Goal: Task Accomplishment & Management: Complete application form

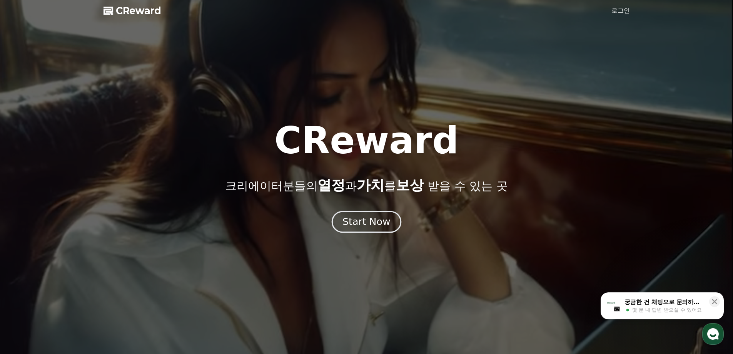
click at [370, 230] on button "Start Now" at bounding box center [367, 222] width 70 height 22
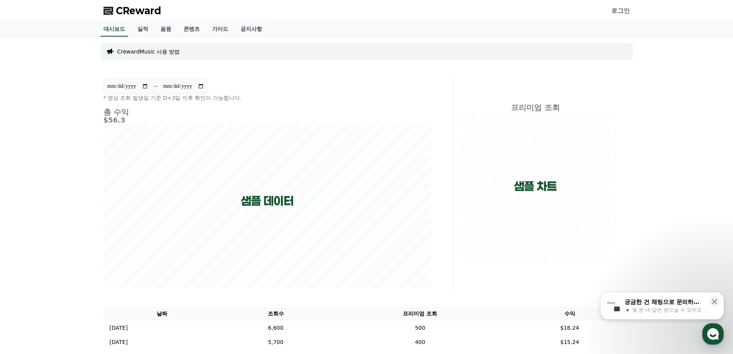
click at [163, 53] on p "CrewardMusic 사용 방법" at bounding box center [148, 52] width 63 height 8
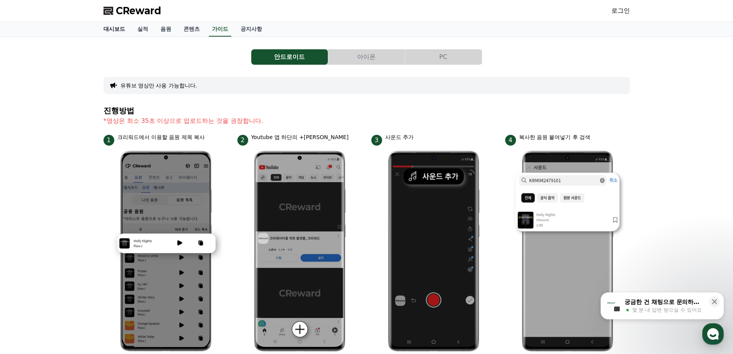
click at [116, 28] on link "대시보드" at bounding box center [114, 29] width 34 height 15
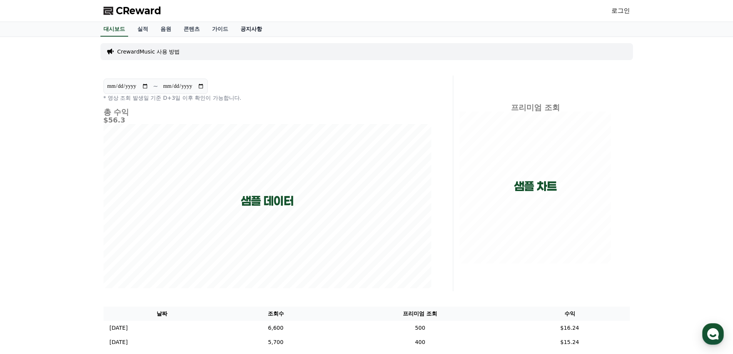
click at [256, 28] on link "공지사항" at bounding box center [251, 29] width 34 height 15
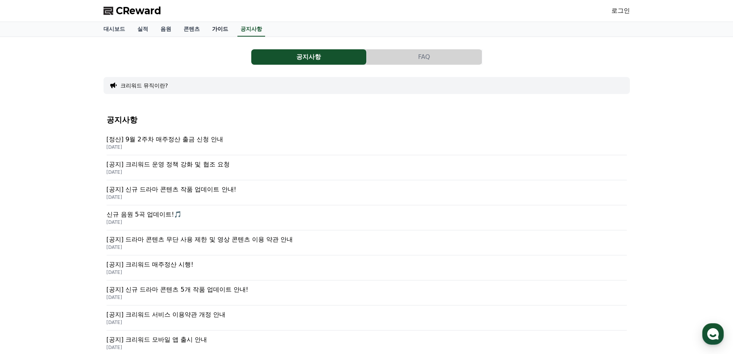
click at [221, 30] on link "가이드" at bounding box center [220, 29] width 28 height 15
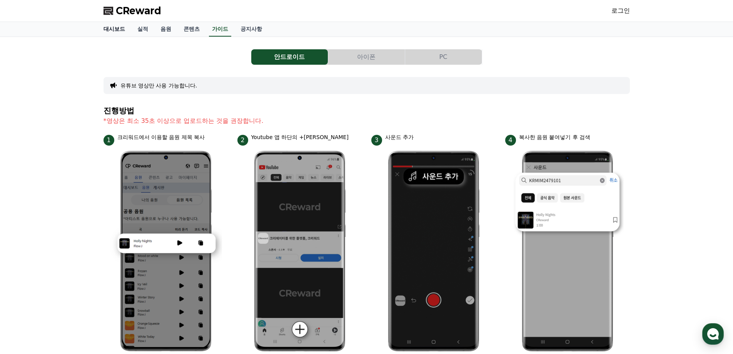
click at [107, 30] on link "대시보드" at bounding box center [114, 29] width 34 height 15
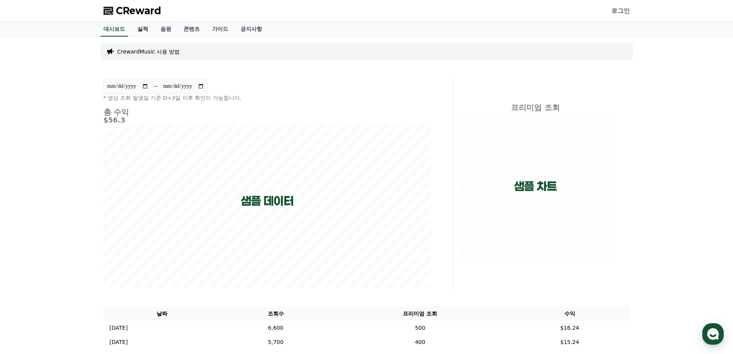
click at [137, 26] on link "실적" at bounding box center [142, 29] width 23 height 15
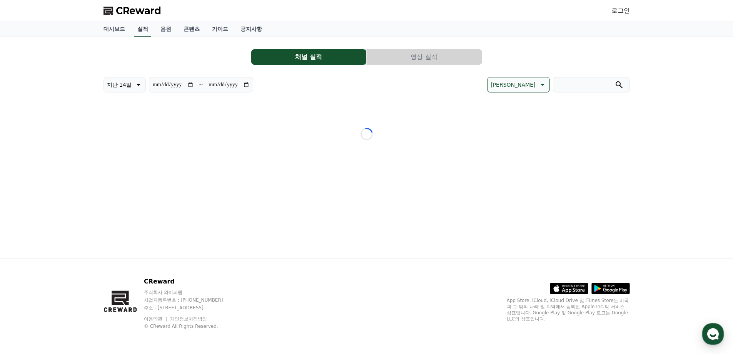
click at [142, 26] on link "실적" at bounding box center [142, 29] width 17 height 15
click at [266, 25] on link "공지사항" at bounding box center [251, 29] width 34 height 15
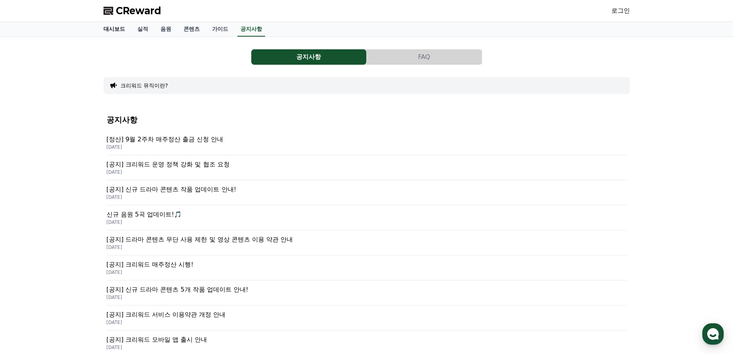
click at [118, 25] on link "대시보드" at bounding box center [114, 29] width 34 height 15
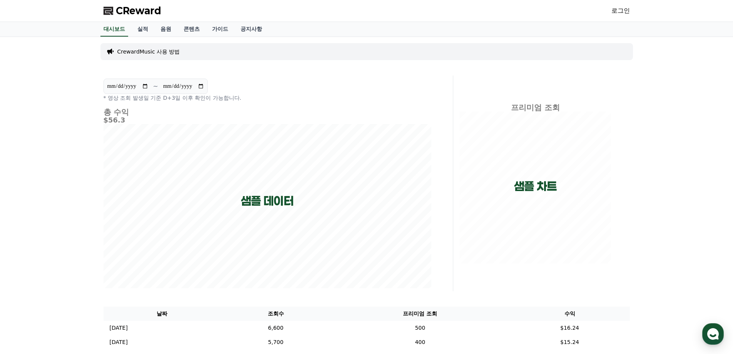
click at [615, 10] on link "로그인" at bounding box center [621, 10] width 18 height 9
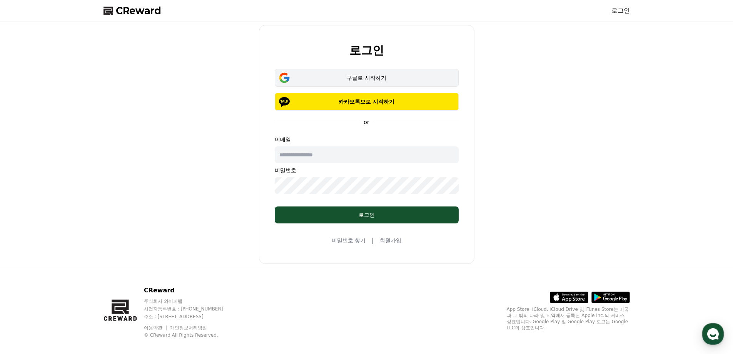
click at [334, 79] on div "구글로 시작하기" at bounding box center [367, 78] width 162 height 8
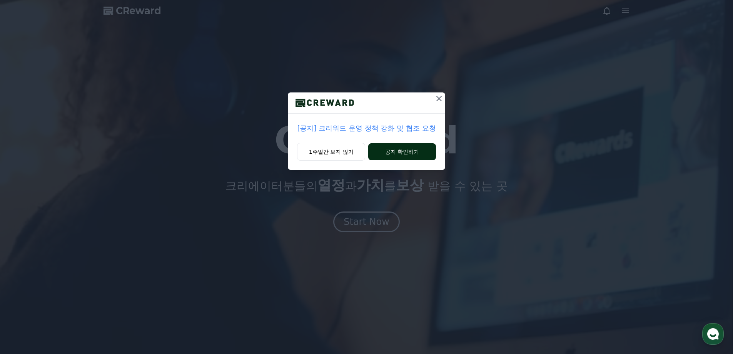
click at [418, 152] on button "공지 확인하기" at bounding box center [401, 151] width 67 height 17
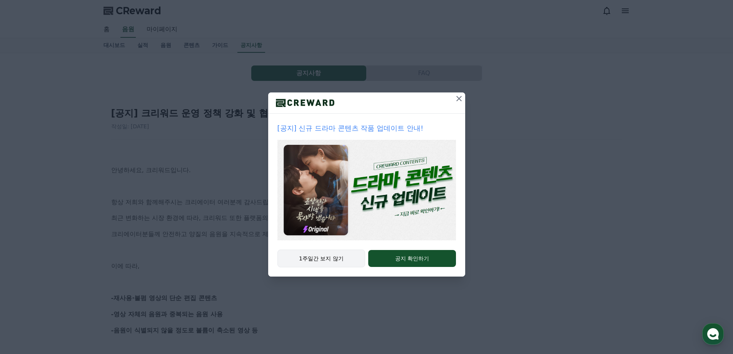
click at [332, 263] on button "1주일간 보지 않기" at bounding box center [322, 258] width 88 height 18
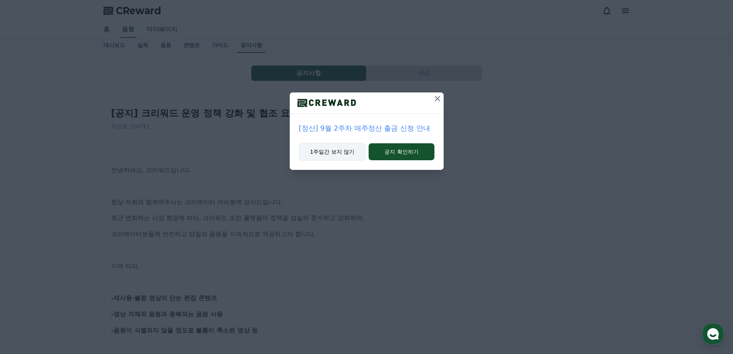
click at [352, 155] on button "1주일간 보지 않기" at bounding box center [332, 152] width 67 height 18
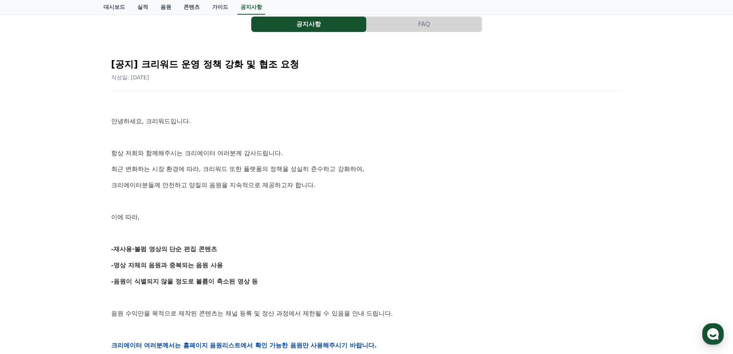
scroll to position [77, 0]
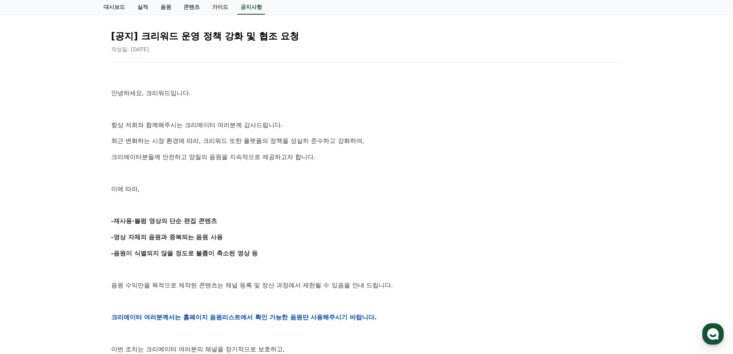
click at [194, 224] on strong "-재사용·불펌 영상의 단순 편집 콘텐츠" at bounding box center [164, 220] width 106 height 7
click at [196, 244] on div "안녕하세요, 크리워드입니다. 항상 저희와 함께해주시는 크리에이터 여러분께 감사드립니다. 최근 변화하는 시장 환경에 따라, 크리워드 또한 플랫폼…" at bounding box center [366, 317] width 511 height 490
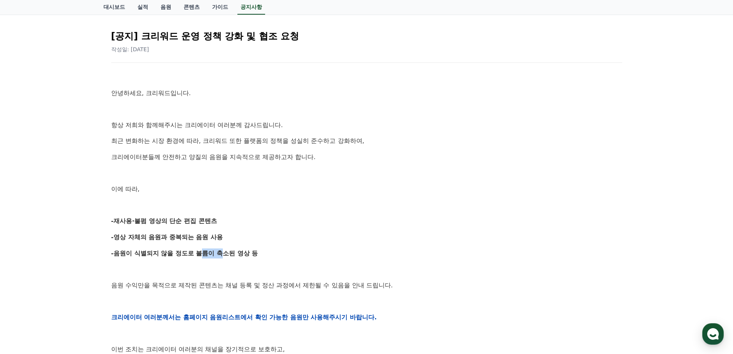
click at [203, 256] on strong "-음원이 식별되지 않을 정도로 볼륨이 축소된 영상 등" at bounding box center [184, 252] width 147 height 7
click at [205, 251] on strong "-음원이 식별되지 않을 정도로 볼륨이 축소된 영상 등" at bounding box center [184, 252] width 147 height 7
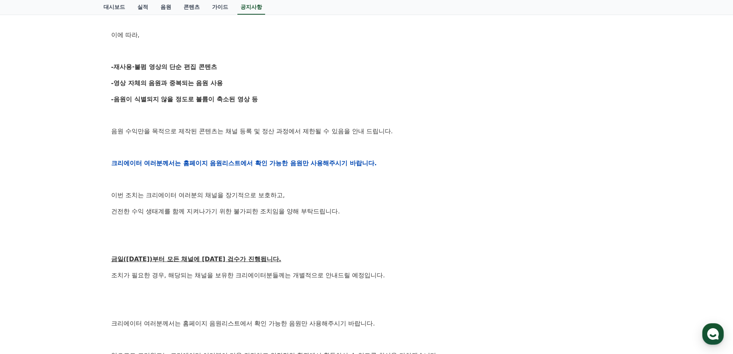
click at [243, 261] on u "금일(9월15일)부터 모든 채널에 대한 검수가 진행됩니다." at bounding box center [196, 258] width 170 height 7
click at [245, 278] on p "조치가 필요한 경우, 해당되는 채널을 보유한 크리에이터분들께는 개별적으로 안내드릴 예정입니다." at bounding box center [366, 275] width 511 height 10
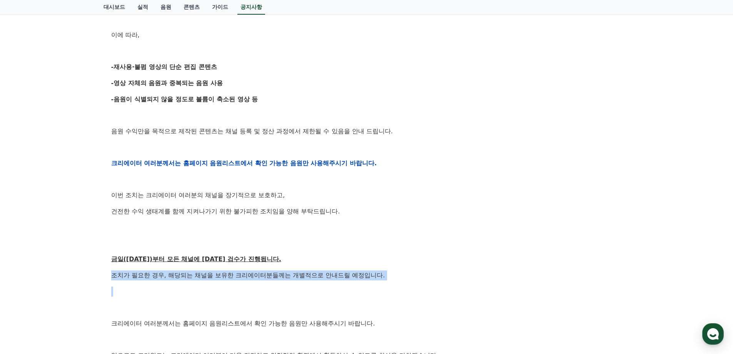
click at [245, 278] on p "조치가 필요한 경우, 해당되는 채널을 보유한 크리에이터분들께는 개별적으로 안내드릴 예정입니다." at bounding box center [366, 275] width 511 height 10
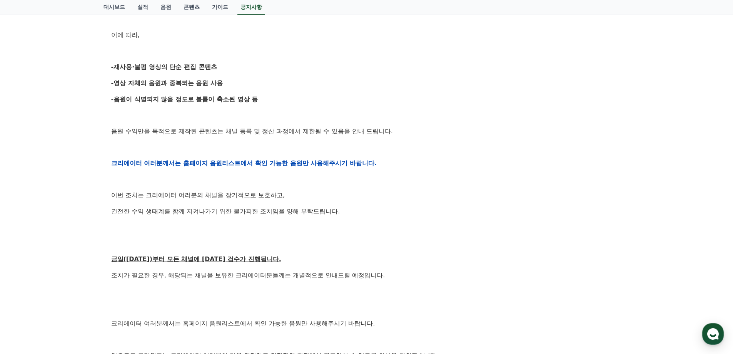
click at [253, 325] on p "크리에이터 여러분께서는 홈페이지 음원리스트에서 확인 가능한 음원만 사용해주시기 바랍니다." at bounding box center [366, 323] width 511 height 10
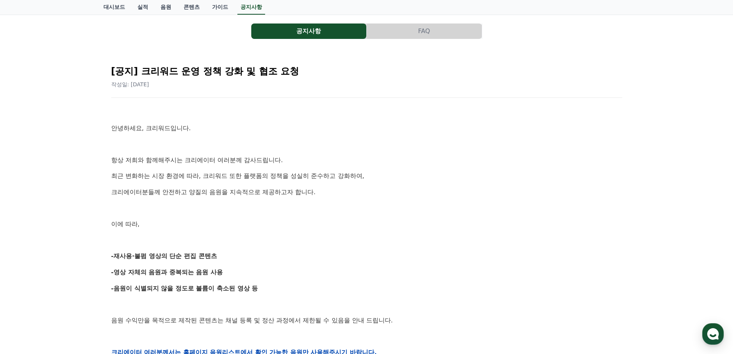
scroll to position [0, 0]
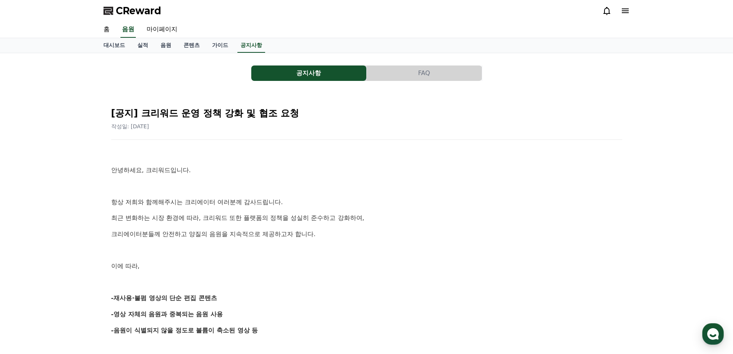
click at [427, 68] on button "FAQ" at bounding box center [424, 72] width 115 height 15
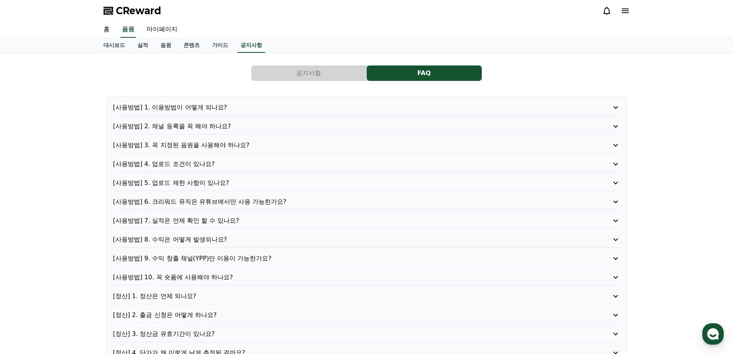
click at [204, 110] on p "[사용방법] 1. 이용방법이 어떻게 되나요?" at bounding box center [346, 107] width 467 height 9
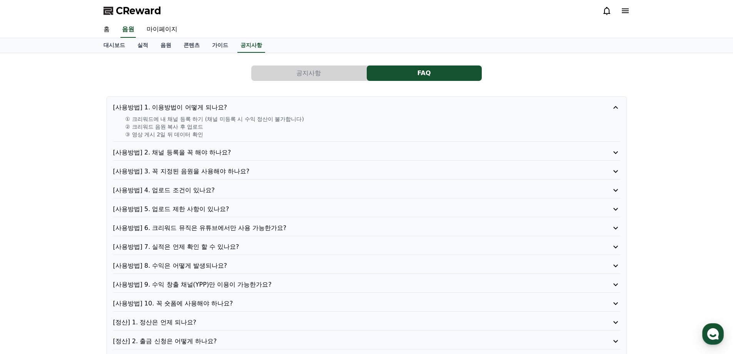
click at [623, 10] on icon at bounding box center [625, 10] width 7 height 5
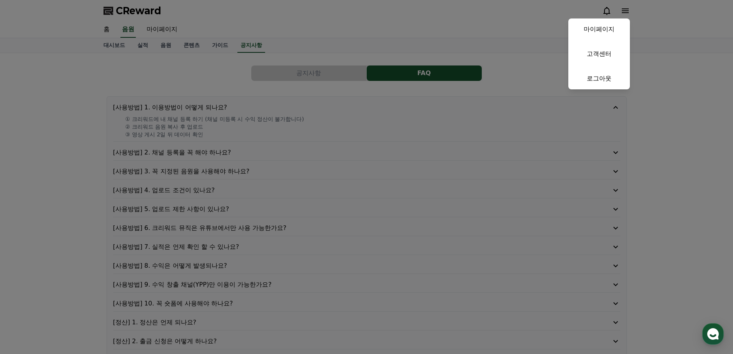
drag, startPoint x: 346, startPoint y: 30, endPoint x: 326, endPoint y: 33, distance: 20.6
click at [346, 30] on button "close" at bounding box center [366, 177] width 733 height 354
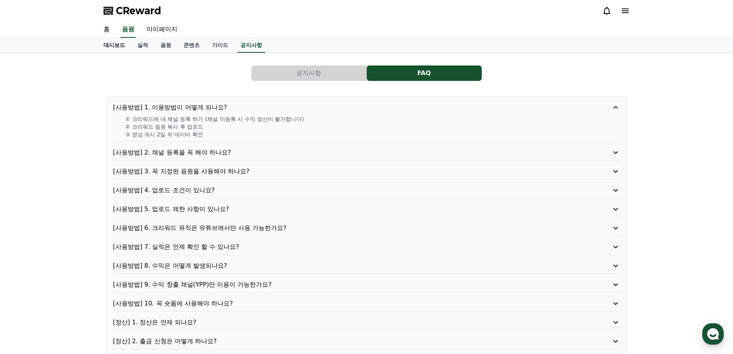
click at [118, 50] on link "대시보드" at bounding box center [114, 45] width 34 height 15
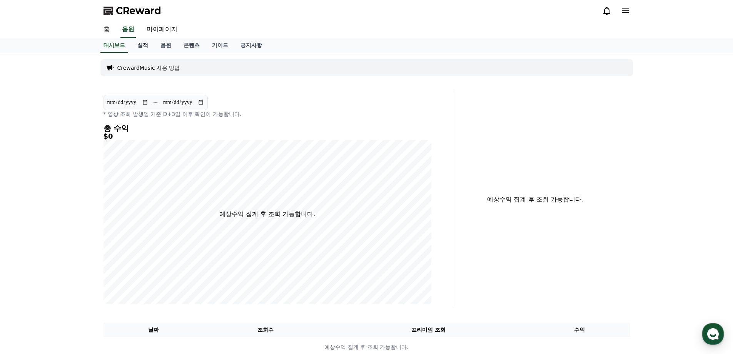
click at [143, 48] on link "실적" at bounding box center [142, 45] width 23 height 15
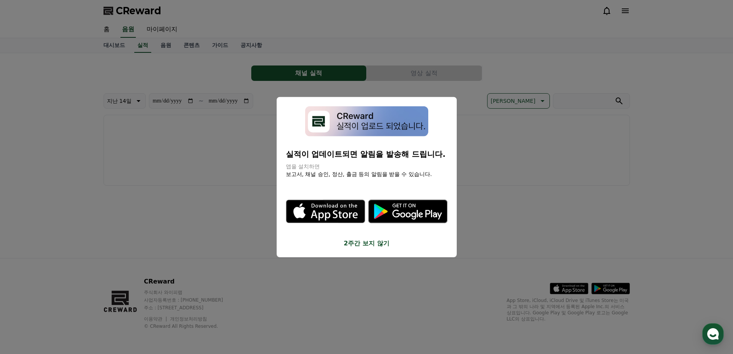
click at [165, 44] on button "close modal" at bounding box center [366, 177] width 733 height 354
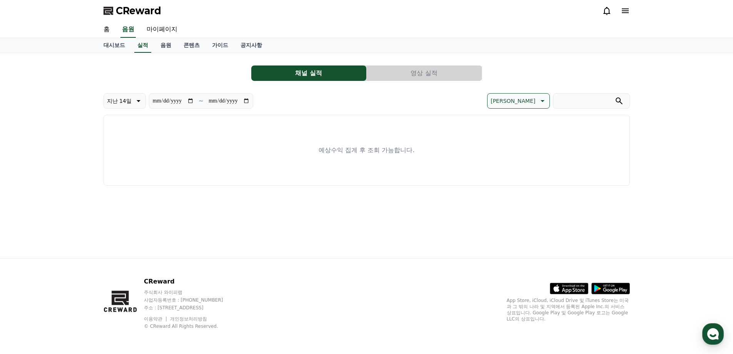
click at [165, 44] on link "음원" at bounding box center [165, 45] width 23 height 15
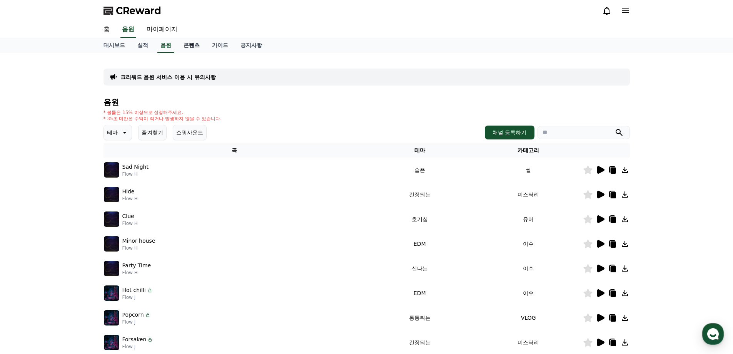
click at [198, 43] on link "콘텐츠" at bounding box center [191, 45] width 28 height 15
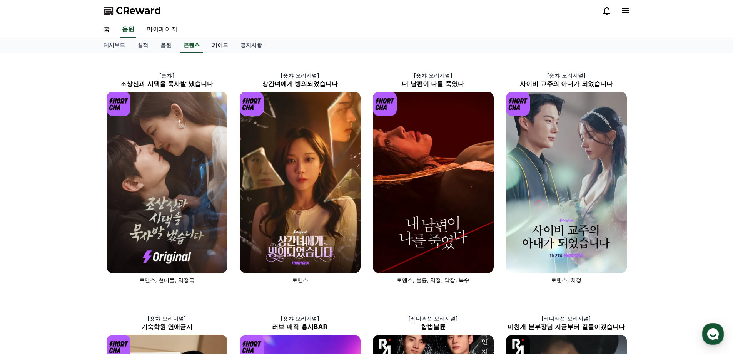
click at [220, 47] on link "가이드" at bounding box center [220, 45] width 28 height 15
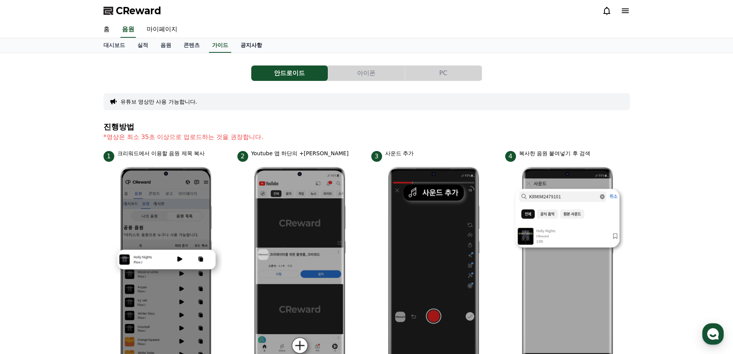
click at [256, 47] on link "공지사항" at bounding box center [251, 45] width 34 height 15
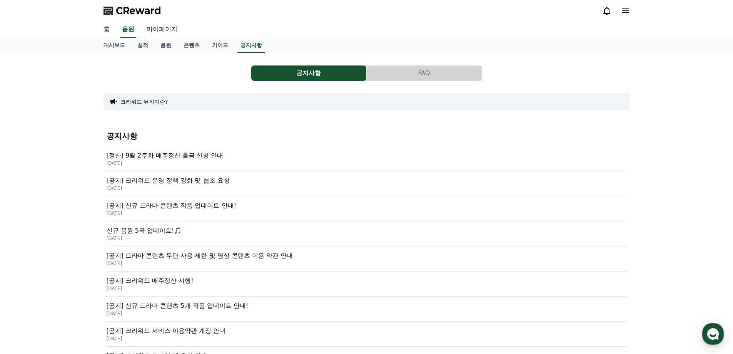
click at [169, 30] on link "마이페이지" at bounding box center [162, 30] width 43 height 16
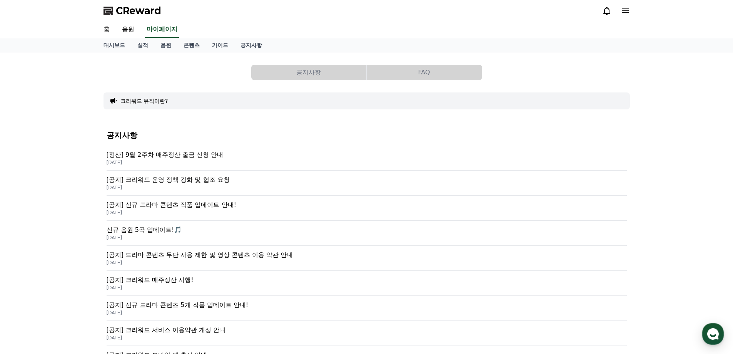
select select "**********"
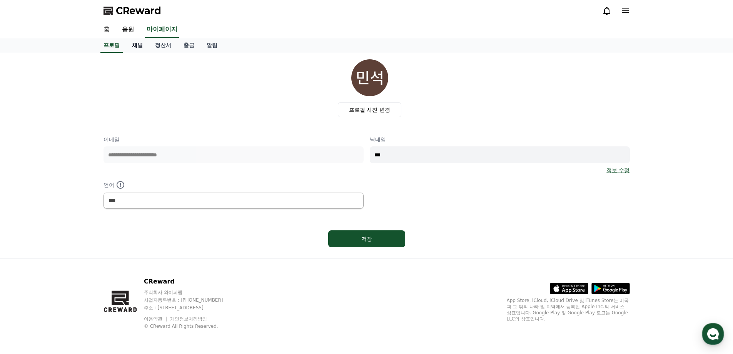
click at [142, 50] on link "채널" at bounding box center [137, 45] width 23 height 15
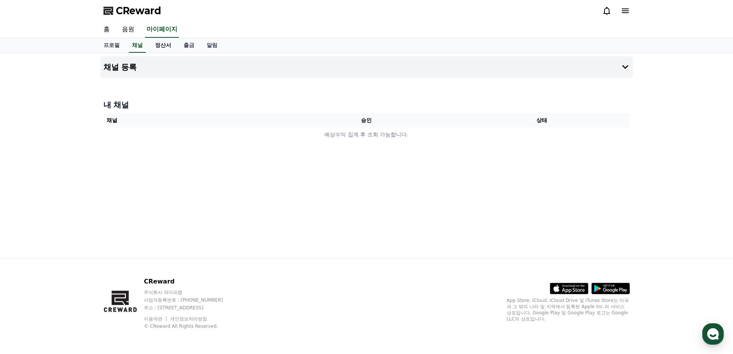
click at [171, 46] on link "정산서" at bounding box center [163, 45] width 28 height 15
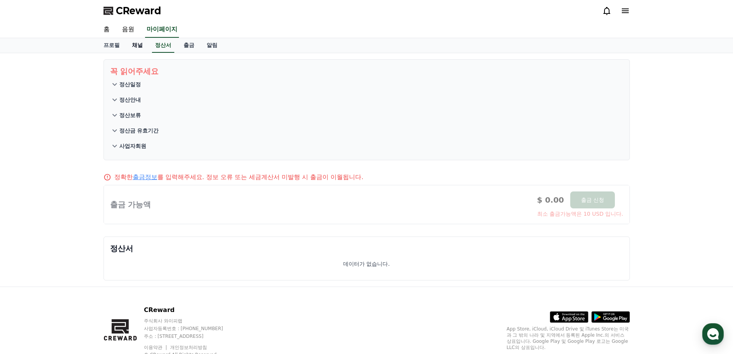
click at [144, 45] on link "채널" at bounding box center [137, 45] width 23 height 15
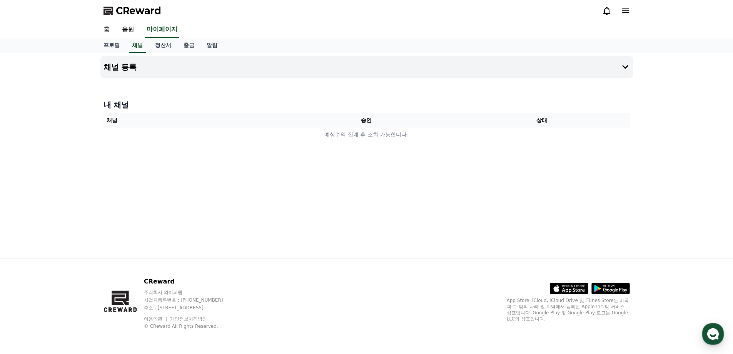
click at [331, 124] on th "승인" at bounding box center [367, 120] width 176 height 14
click at [336, 68] on button "채널 등록" at bounding box center [366, 67] width 533 height 22
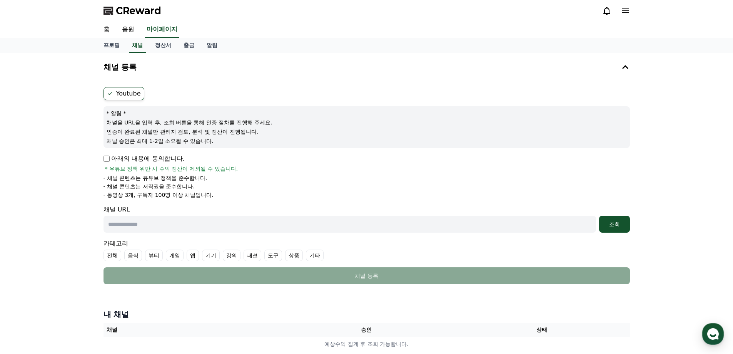
click at [199, 138] on p "채널 승인은 최대 1-2일 소요될 수 있습니다." at bounding box center [367, 141] width 520 height 8
click at [261, 137] on p "채널 승인은 최대 1-2일 소요될 수 있습니다." at bounding box center [367, 141] width 520 height 8
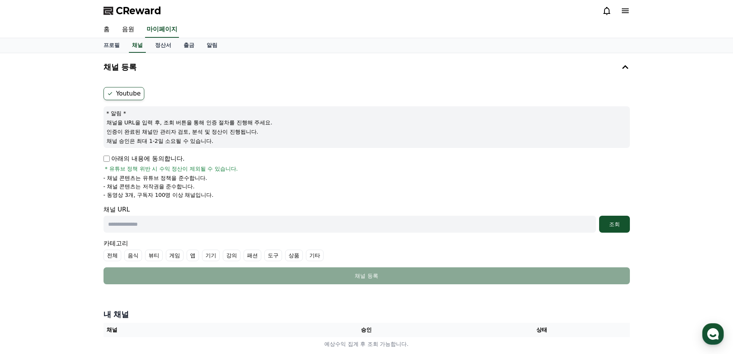
click at [261, 137] on p "채널 승인은 최대 1-2일 소요될 수 있습니다." at bounding box center [367, 141] width 520 height 8
click at [271, 139] on p "채널 승인은 최대 1-2일 소요될 수 있습니다." at bounding box center [367, 141] width 520 height 8
click at [285, 129] on p "인증이 완료된 채널만 관리자 검토, 분석 및 정산이 진행됩니다." at bounding box center [367, 132] width 520 height 8
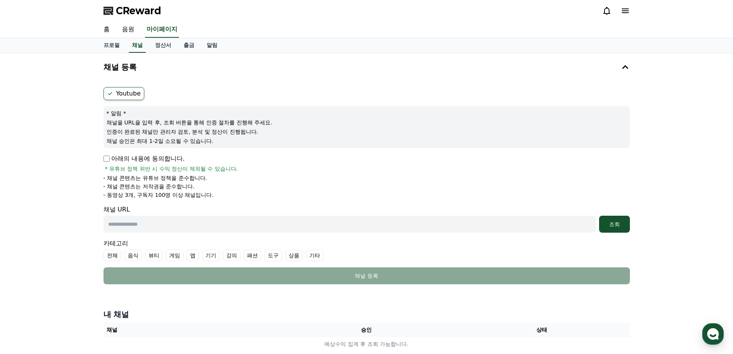
click at [285, 129] on p "인증이 완료된 채널만 관리자 검토, 분석 및 정산이 진행됩니다." at bounding box center [367, 132] width 520 height 8
click at [285, 141] on p "채널 승인은 최대 1-2일 소요될 수 있습니다." at bounding box center [367, 141] width 520 height 8
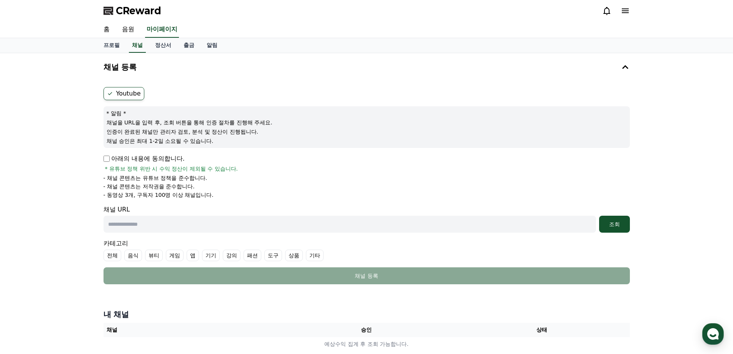
click at [303, 129] on p "인증이 완료된 채널만 관리자 검토, 분석 및 정산이 진행됩니다." at bounding box center [367, 132] width 520 height 8
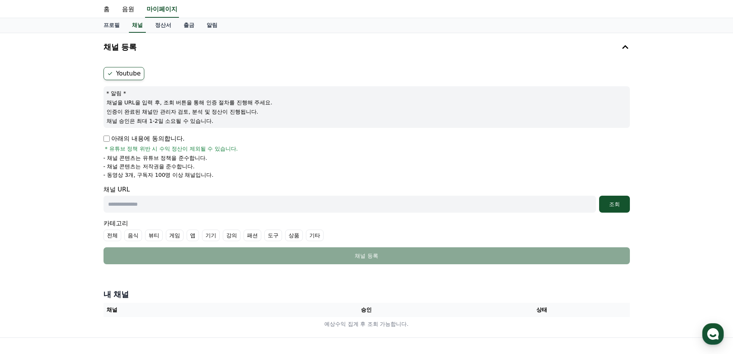
scroll to position [38, 0]
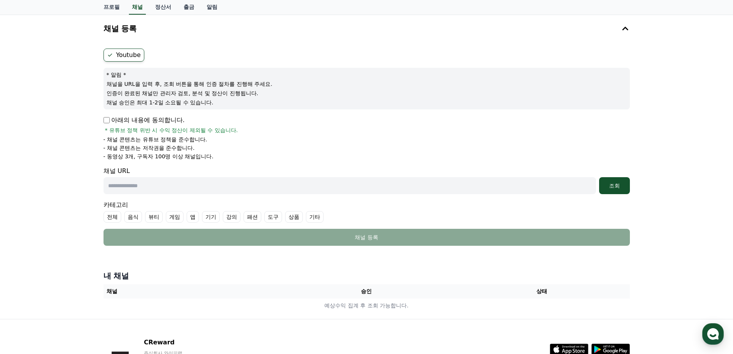
click at [127, 118] on p "아래의 내용에 동의합니다." at bounding box center [144, 119] width 81 height 9
click at [142, 186] on input "text" at bounding box center [350, 185] width 493 height 17
click at [150, 187] on input "text" at bounding box center [350, 185] width 493 height 17
paste input "**********"
type input "**********"
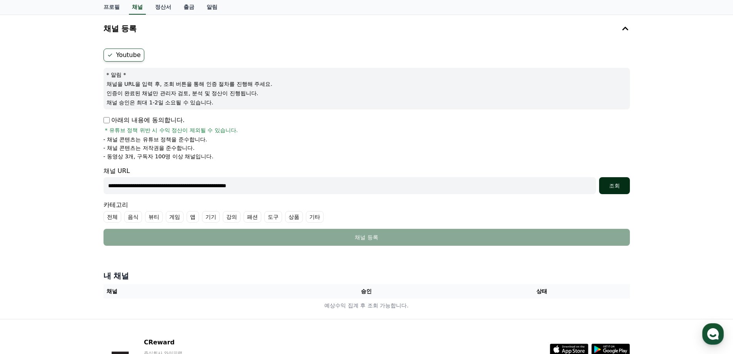
click at [619, 183] on div "조회" at bounding box center [614, 186] width 25 height 8
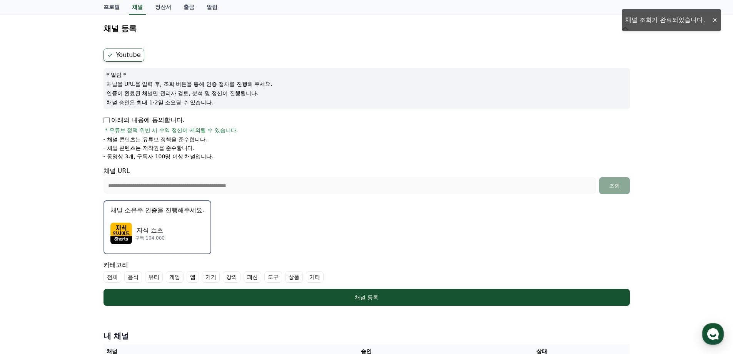
click at [174, 226] on div "지식 쇼츠 구독 104,000" at bounding box center [157, 233] width 94 height 31
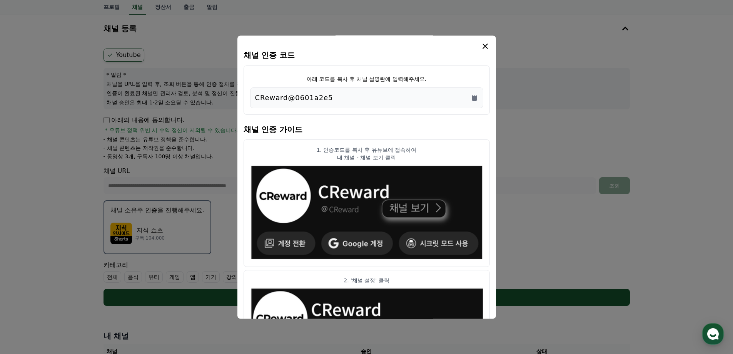
click at [344, 94] on div "CReward@0601a2e5" at bounding box center [366, 97] width 223 height 11
copy div "CReward@0601a2e5"
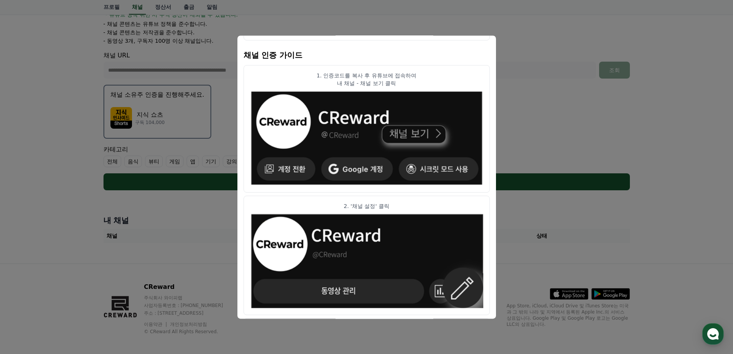
scroll to position [74, 0]
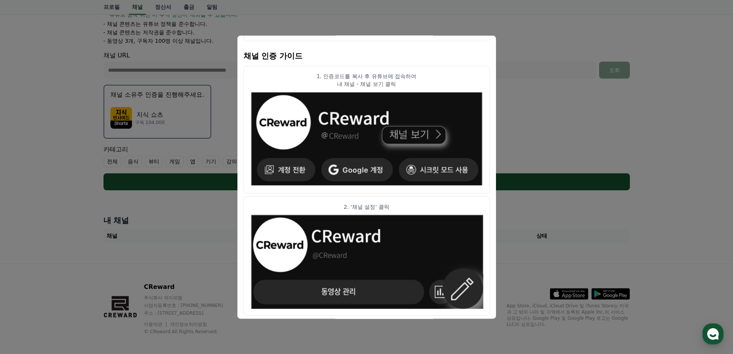
click at [475, 66] on article "1. 인증코드를 복사 후 유튜브에 접속하여 내 채널 - 채널 보기 클릭" at bounding box center [367, 130] width 246 height 128
click at [572, 95] on button "close modal" at bounding box center [366, 177] width 733 height 354
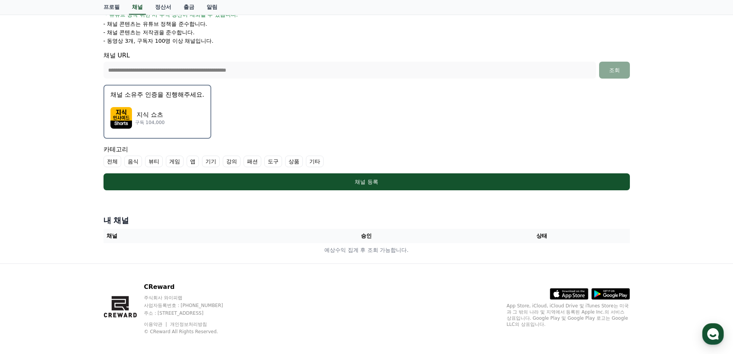
click at [284, 116] on form "**********" at bounding box center [367, 61] width 527 height 257
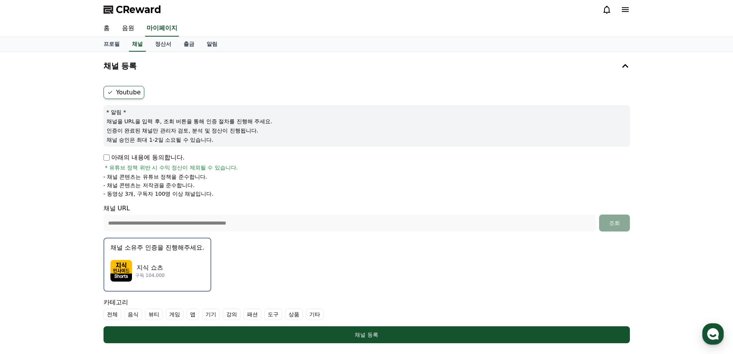
scroll to position [0, 0]
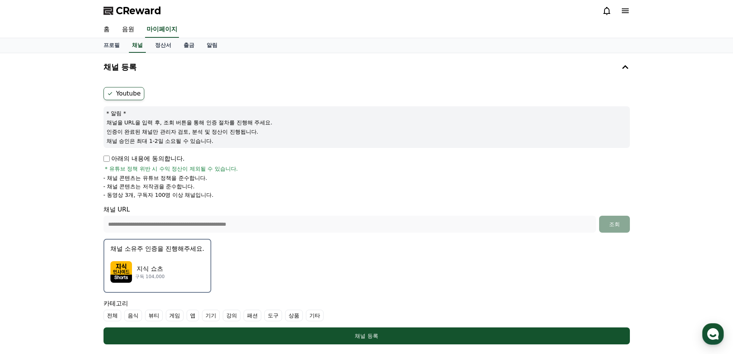
click at [152, 259] on div "지식 쇼츠 구독 104,000" at bounding box center [157, 271] width 94 height 31
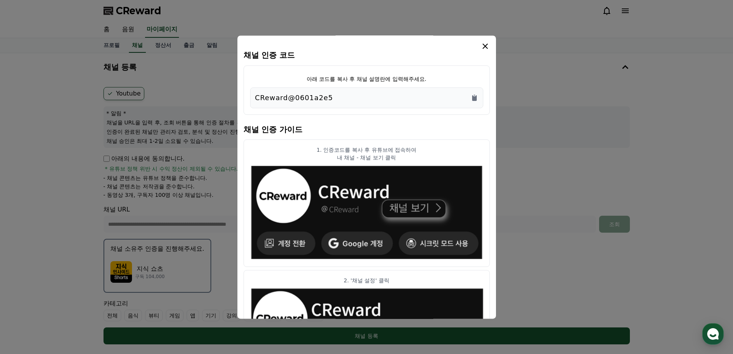
click at [486, 50] on icon "modal" at bounding box center [485, 46] width 9 height 9
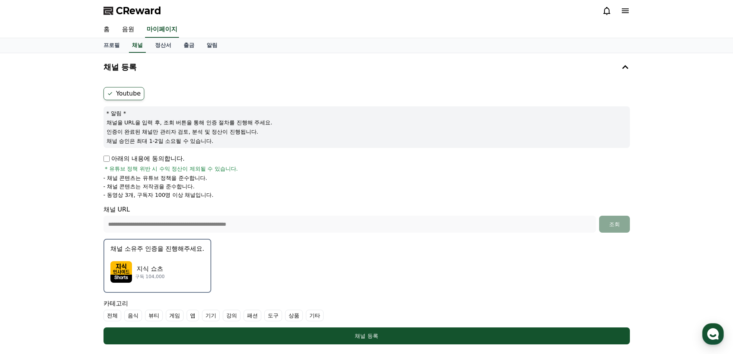
click at [90, 135] on div "**********" at bounding box center [366, 235] width 733 height 364
click at [135, 47] on link "채널" at bounding box center [137, 45] width 17 height 15
click at [124, 92] on label "Youtube" at bounding box center [124, 93] width 41 height 13
click at [73, 205] on div "**********" at bounding box center [366, 235] width 733 height 364
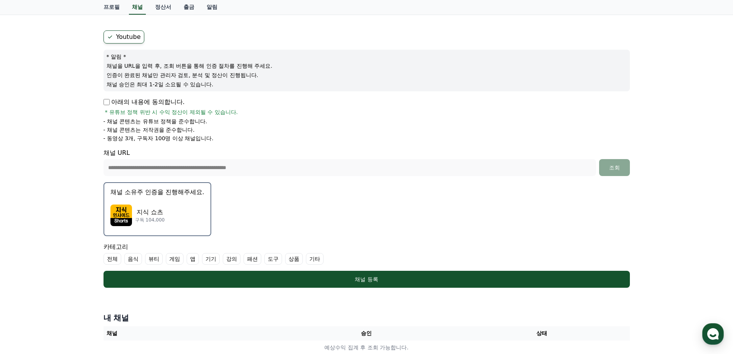
scroll to position [159, 0]
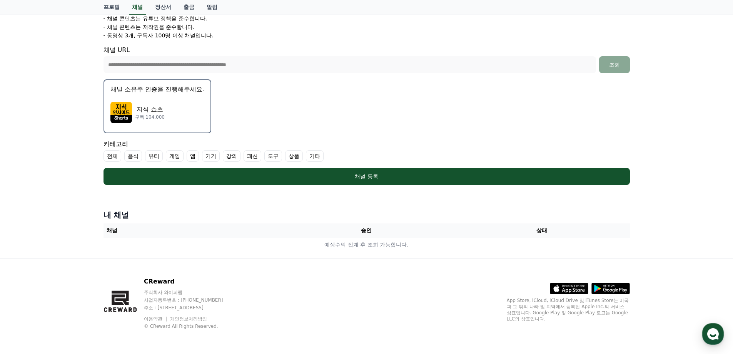
click at [83, 254] on div "**********" at bounding box center [366, 76] width 733 height 364
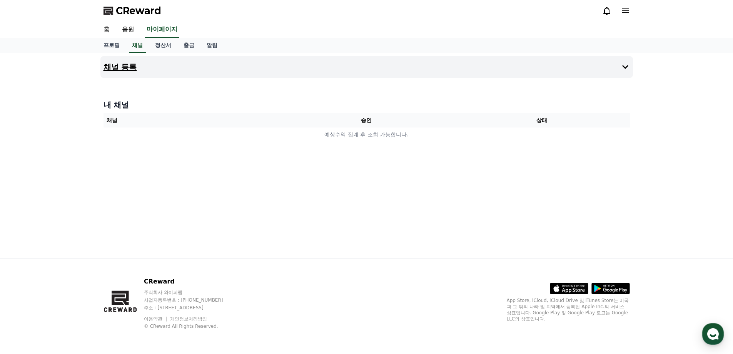
click at [137, 63] on h4 "채널 등록" at bounding box center [120, 67] width 33 height 8
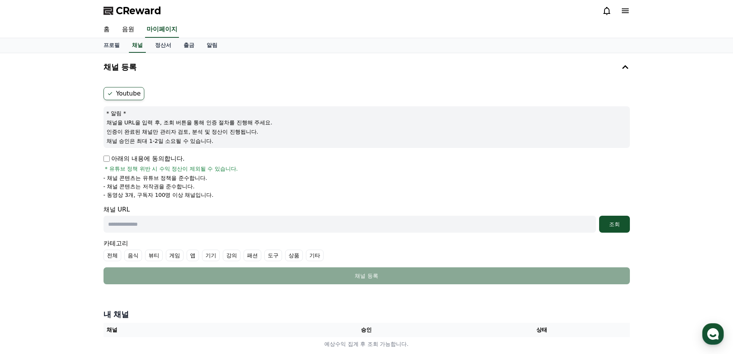
click at [150, 223] on input "text" at bounding box center [350, 224] width 493 height 17
click at [144, 223] on input "text" at bounding box center [350, 224] width 493 height 17
click at [180, 225] on input "text" at bounding box center [350, 224] width 493 height 17
paste input "**********"
type input "**********"
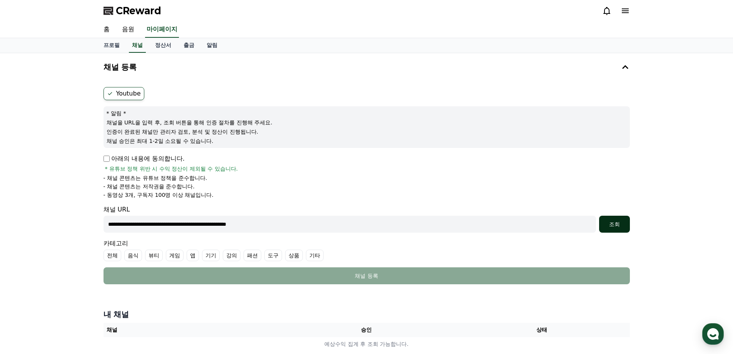
click at [611, 228] on button "조회" at bounding box center [614, 224] width 31 height 17
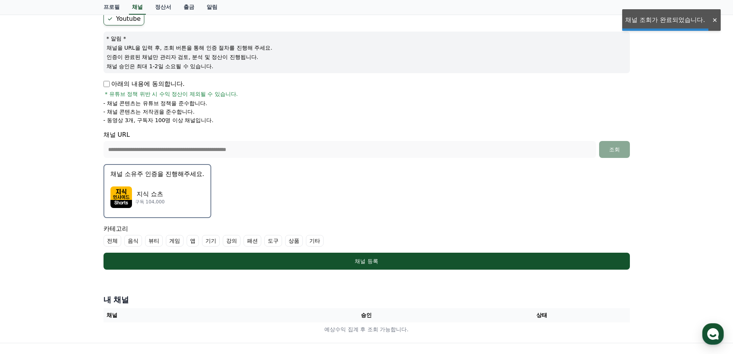
scroll to position [77, 0]
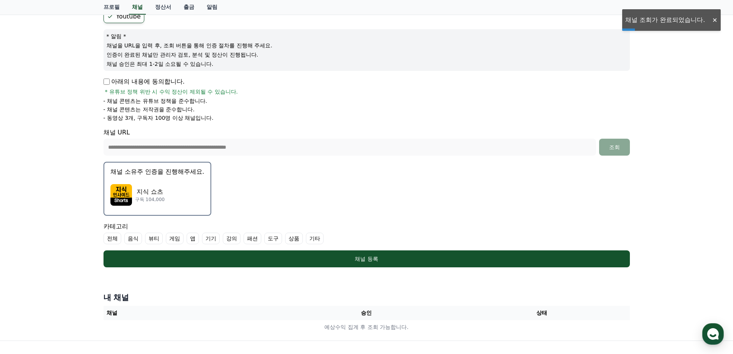
click at [164, 184] on div "지식 쇼츠 구독 104,000" at bounding box center [157, 194] width 94 height 31
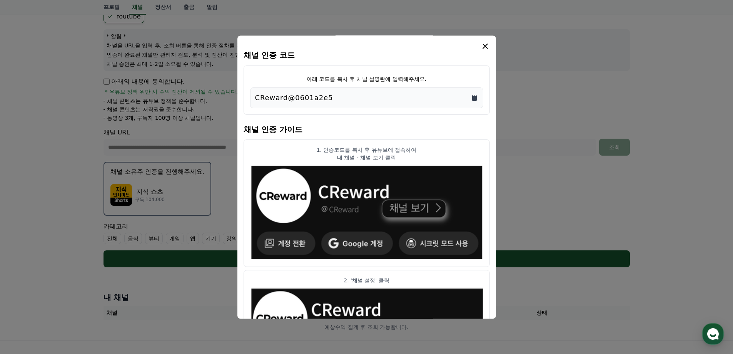
click at [476, 96] on icon "Copy to clipboard" at bounding box center [474, 98] width 5 height 6
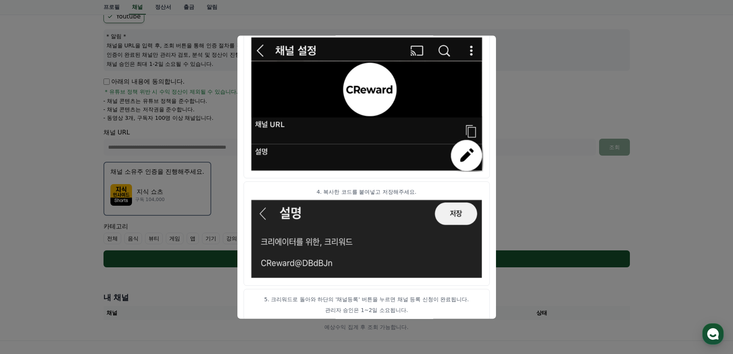
scroll to position [381, 0]
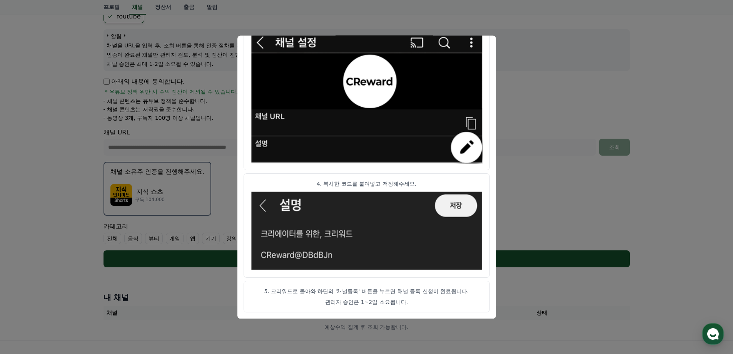
click at [557, 206] on button "close modal" at bounding box center [366, 177] width 733 height 354
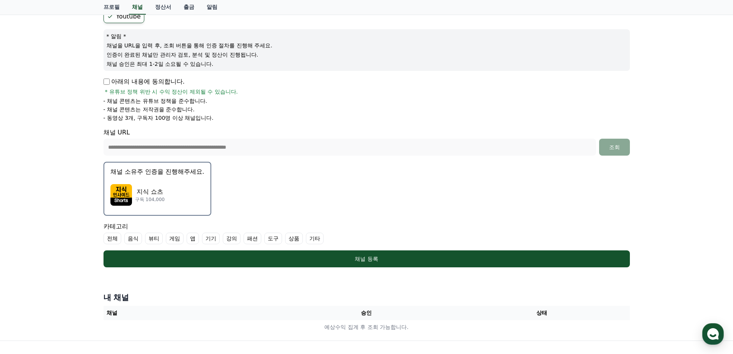
click at [231, 241] on label "강의" at bounding box center [232, 239] width 18 height 12
click at [112, 236] on label "전체" at bounding box center [113, 239] width 18 height 12
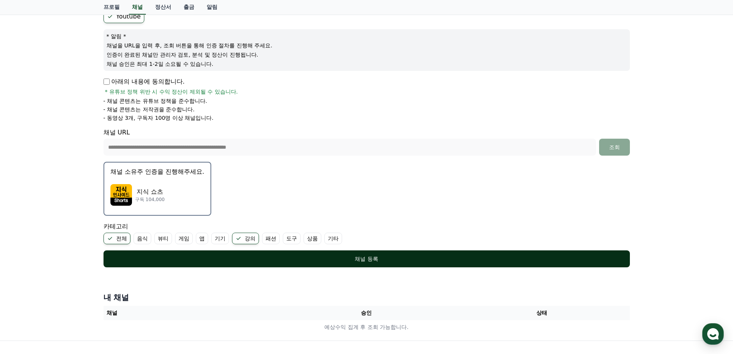
click at [319, 257] on div "채널 등록" at bounding box center [367, 259] width 496 height 8
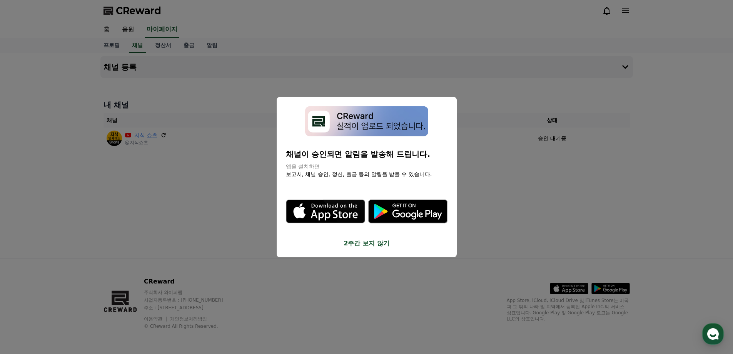
click at [512, 209] on button "close modal" at bounding box center [366, 177] width 733 height 354
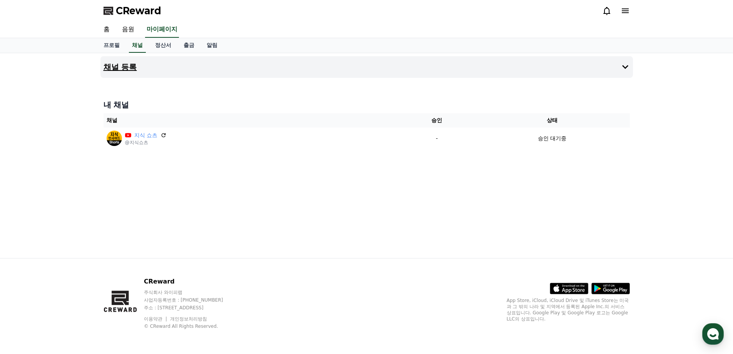
click at [149, 73] on button "채널 등록" at bounding box center [366, 67] width 533 height 22
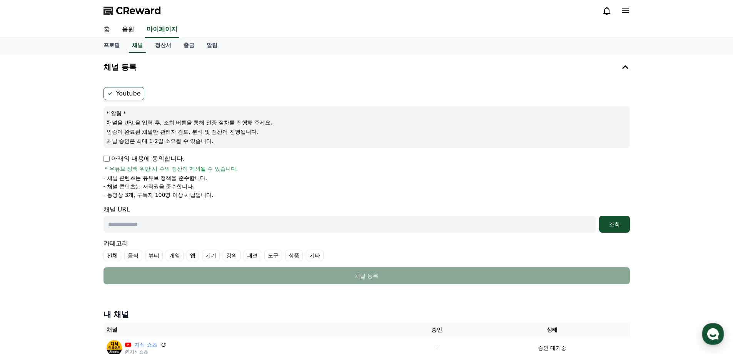
click at [132, 221] on input "text" at bounding box center [350, 224] width 493 height 17
paste input "**********"
type input "**********"
click at [599, 216] on button "조회" at bounding box center [614, 224] width 31 height 17
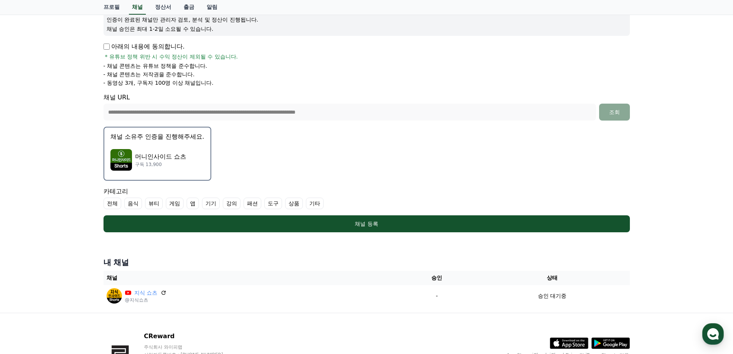
scroll to position [154, 0]
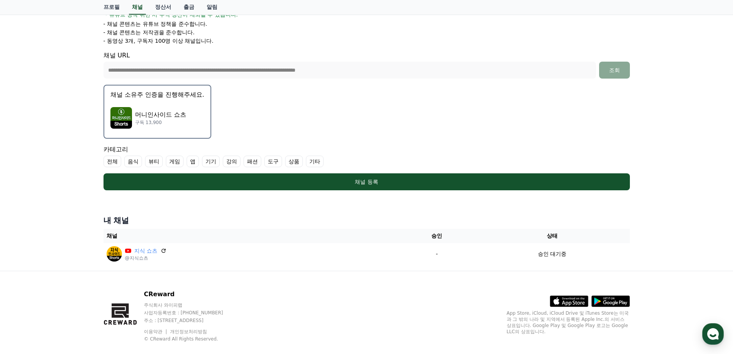
click at [232, 165] on label "강의" at bounding box center [232, 162] width 18 height 12
click at [113, 161] on label "전체" at bounding box center [113, 162] width 18 height 12
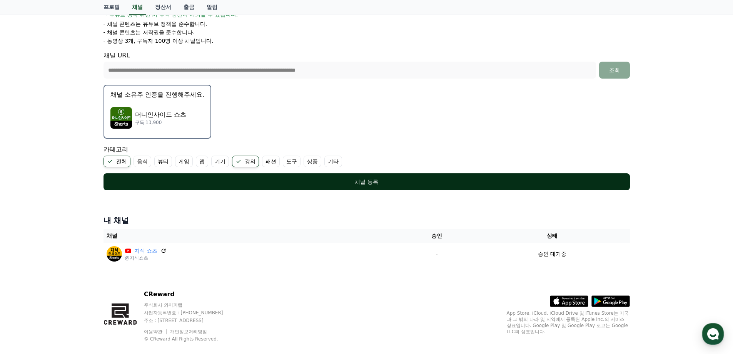
click at [322, 183] on div "채널 등록" at bounding box center [367, 182] width 496 height 8
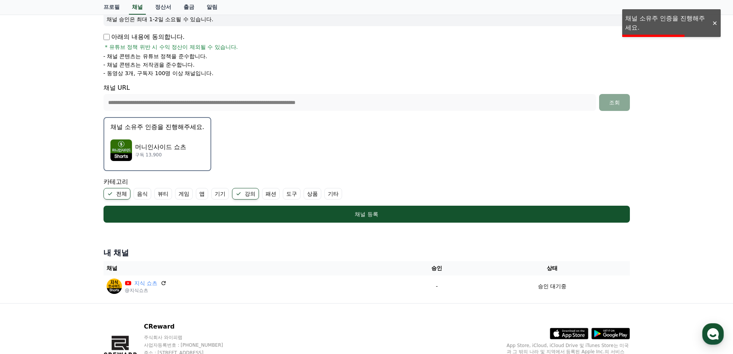
scroll to position [77, 0]
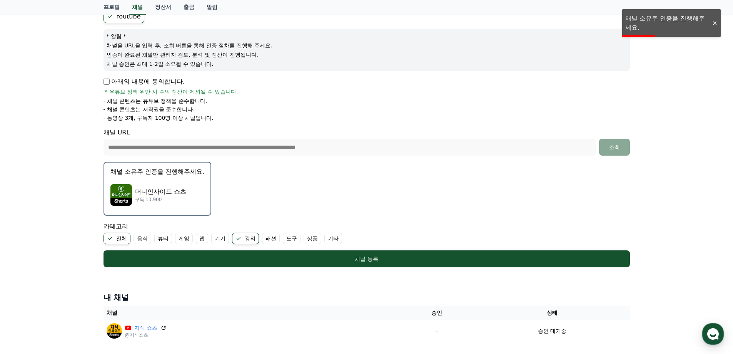
click at [162, 189] on p "머니인사이드 쇼츠" at bounding box center [160, 191] width 51 height 9
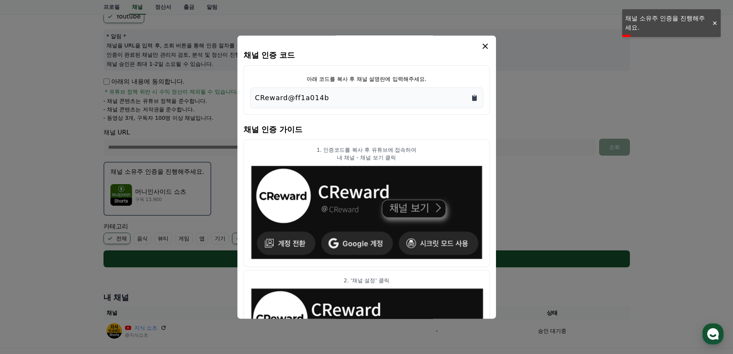
click at [474, 95] on icon "Copy to clipboard" at bounding box center [475, 95] width 2 height 1
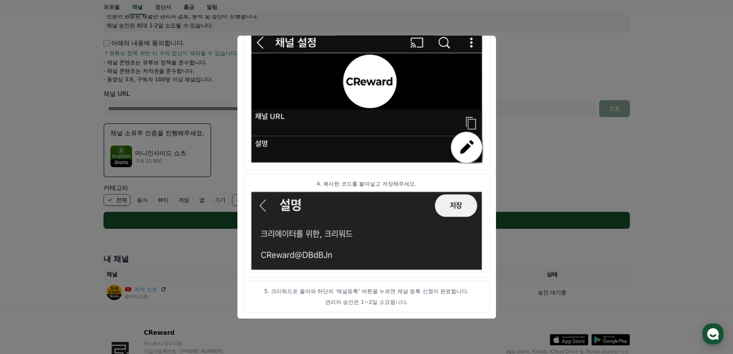
scroll to position [167, 0]
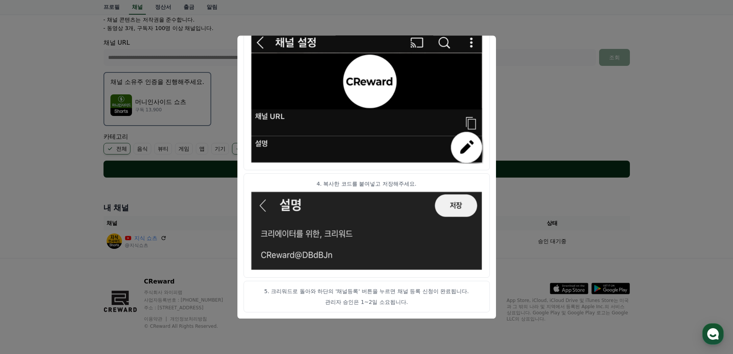
click at [552, 167] on button "close modal" at bounding box center [366, 177] width 733 height 354
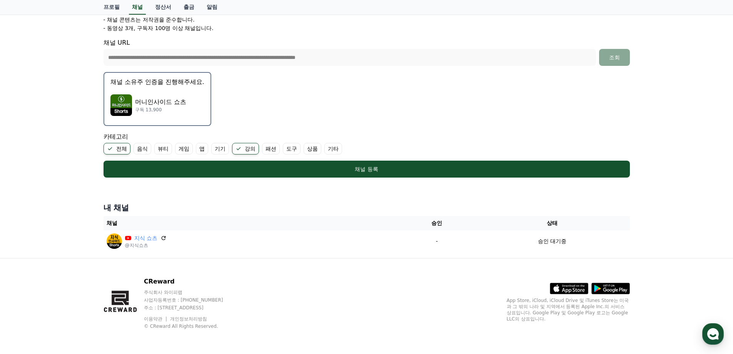
click at [524, 121] on form "**********" at bounding box center [367, 48] width 527 height 257
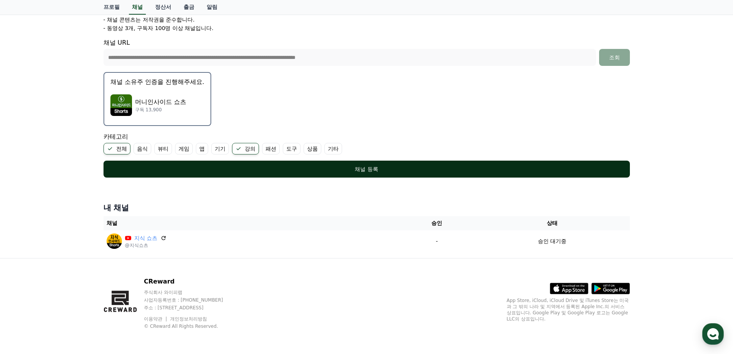
click at [316, 170] on div "채널 등록" at bounding box center [367, 169] width 496 height 8
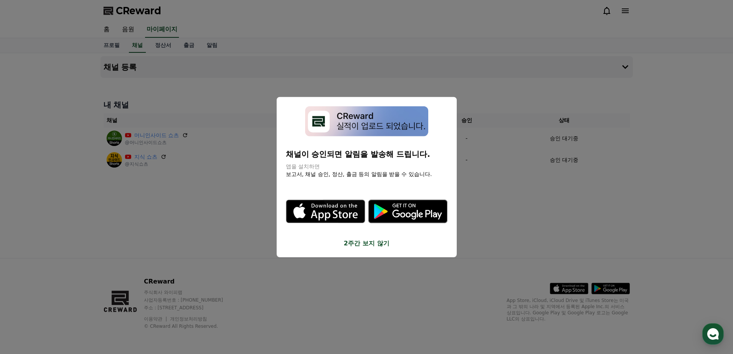
click at [199, 236] on button "close modal" at bounding box center [366, 177] width 733 height 354
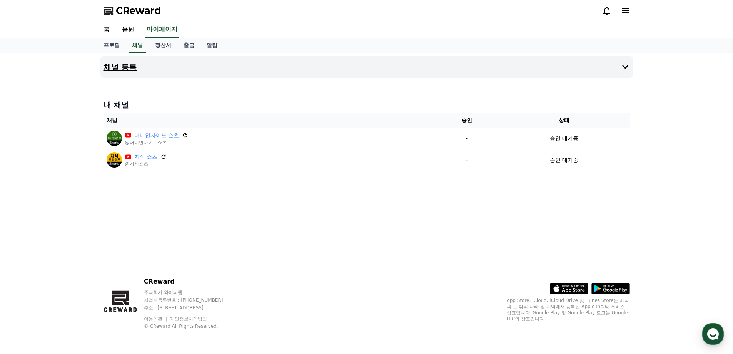
click at [161, 72] on button "채널 등록" at bounding box center [366, 67] width 533 height 22
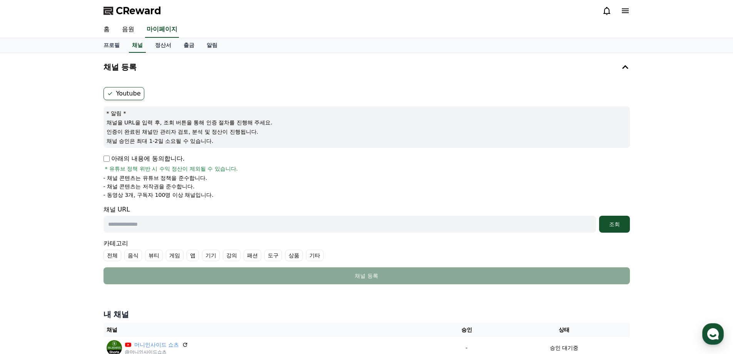
click at [110, 157] on p "아래의 내용에 동의합니다." at bounding box center [144, 158] width 81 height 9
click at [141, 226] on input "text" at bounding box center [350, 224] width 493 height 17
paste input "**********"
type input "**********"
click at [622, 228] on button "조회" at bounding box center [614, 224] width 31 height 17
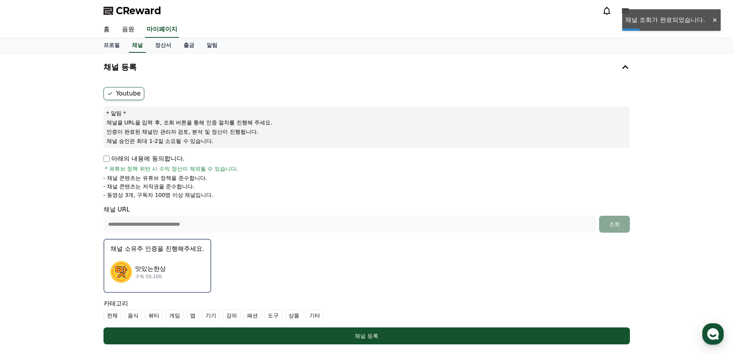
click at [189, 265] on div "맛있는한상 구독 50,100" at bounding box center [157, 271] width 94 height 31
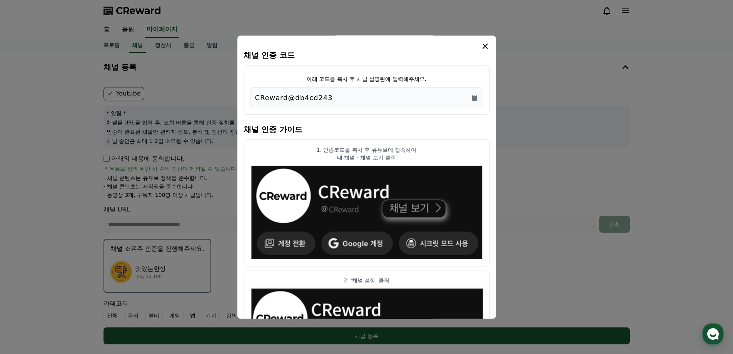
click at [470, 95] on div "CReward@db4cd243" at bounding box center [366, 97] width 223 height 11
click at [472, 95] on icon "Copy to clipboard" at bounding box center [475, 98] width 8 height 8
click at [562, 143] on button "close modal" at bounding box center [366, 177] width 733 height 354
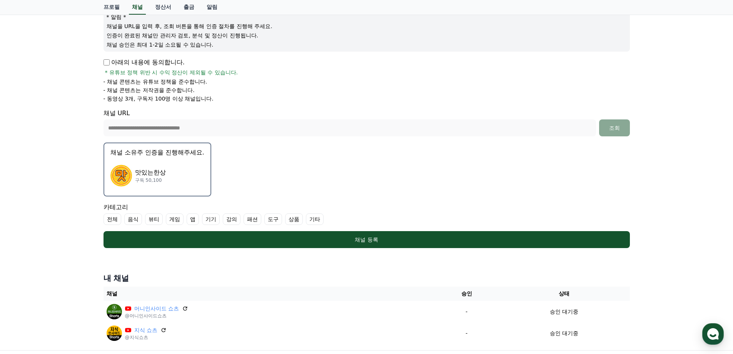
scroll to position [154, 0]
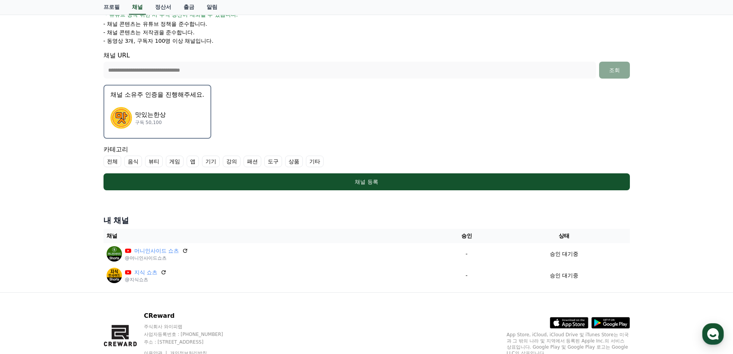
click at [130, 163] on label "음식" at bounding box center [133, 162] width 18 height 12
click at [116, 163] on label "전체" at bounding box center [113, 162] width 18 height 12
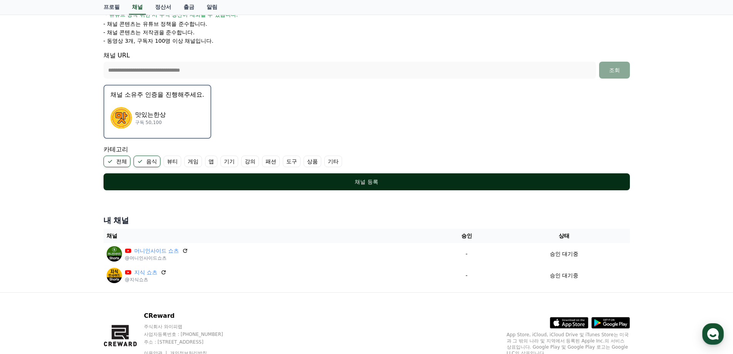
click at [287, 183] on div "채널 등록" at bounding box center [367, 182] width 496 height 8
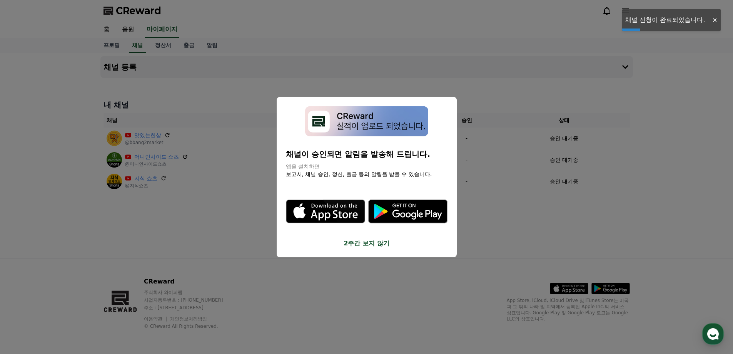
click at [561, 220] on button "close modal" at bounding box center [366, 177] width 733 height 354
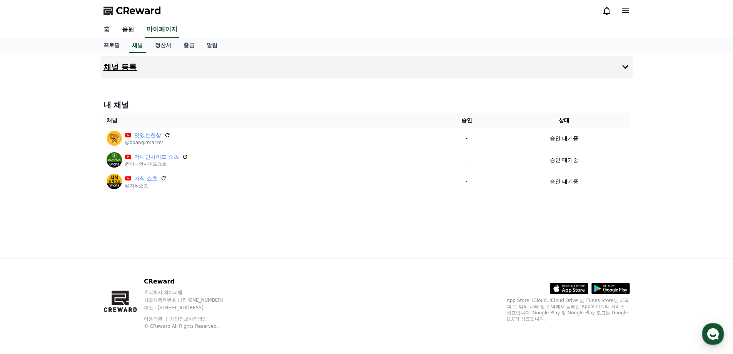
click at [534, 75] on button "채널 등록" at bounding box center [366, 67] width 533 height 22
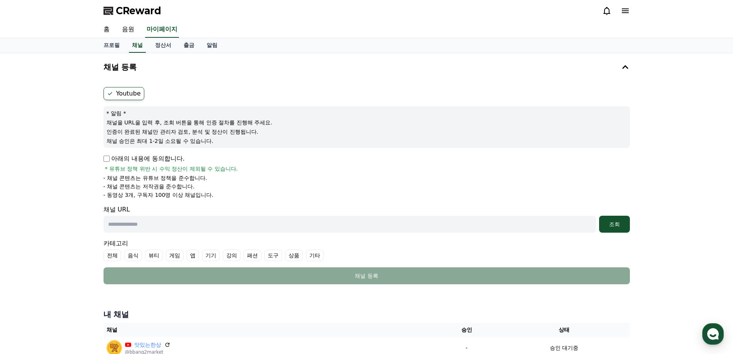
click at [112, 161] on p "아래의 내용에 동의합니다." at bounding box center [144, 158] width 81 height 9
click at [110, 160] on p "아래의 내용에 동의합니다." at bounding box center [144, 158] width 81 height 9
click at [147, 227] on input "text" at bounding box center [350, 224] width 493 height 17
paste input "**********"
type input "**********"
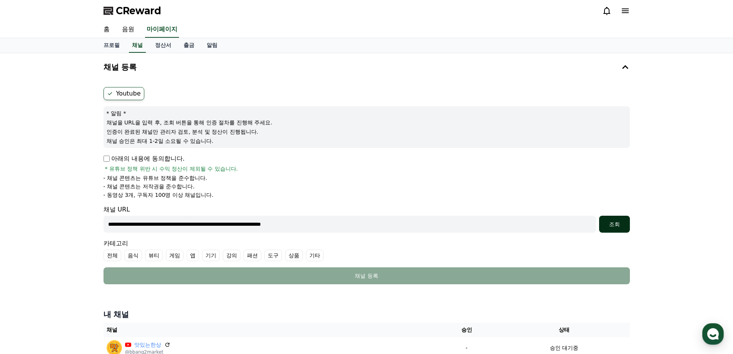
click at [605, 224] on div "조회" at bounding box center [614, 224] width 25 height 8
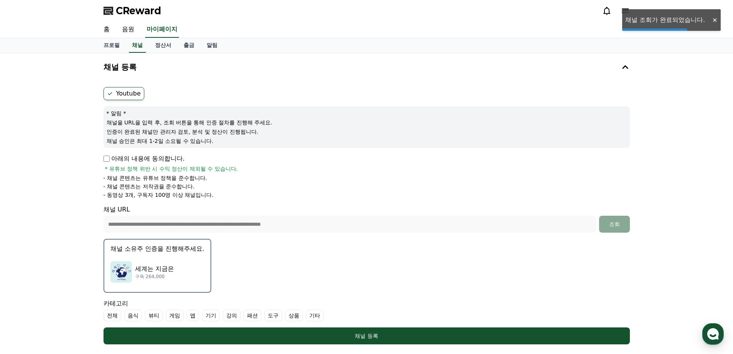
click at [178, 267] on div "세계는 지금은 구독 264,000" at bounding box center [157, 271] width 94 height 31
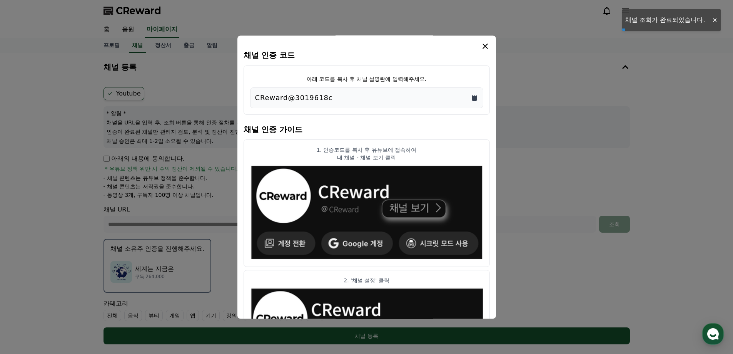
click at [477, 97] on icon "Copy to clipboard" at bounding box center [474, 98] width 5 height 6
click at [542, 157] on button "close modal" at bounding box center [366, 177] width 733 height 354
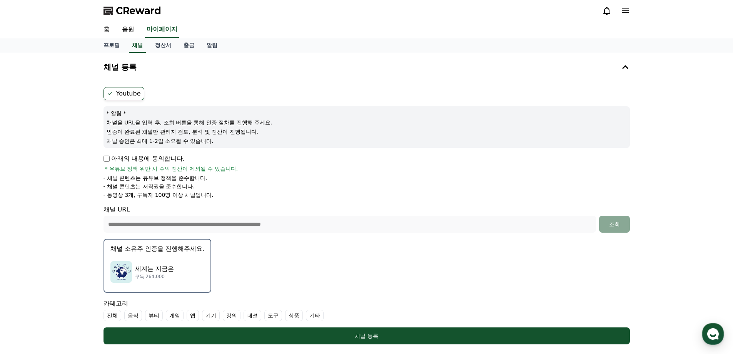
click at [535, 166] on div "아래의 내용에 동의합니다. * 유튜브 정책 위반 시 수익 정산이 제외될 수 있습니다." at bounding box center [367, 163] width 527 height 18
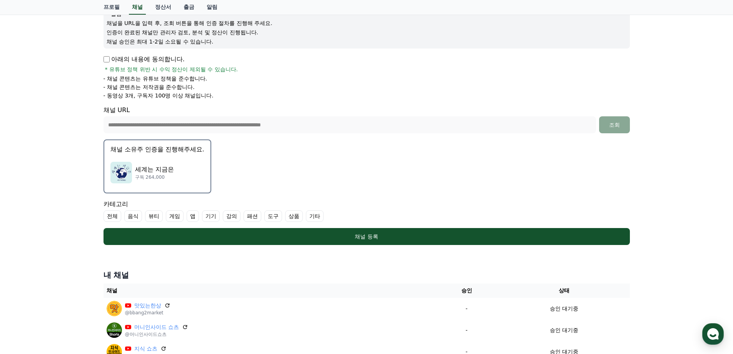
scroll to position [192, 0]
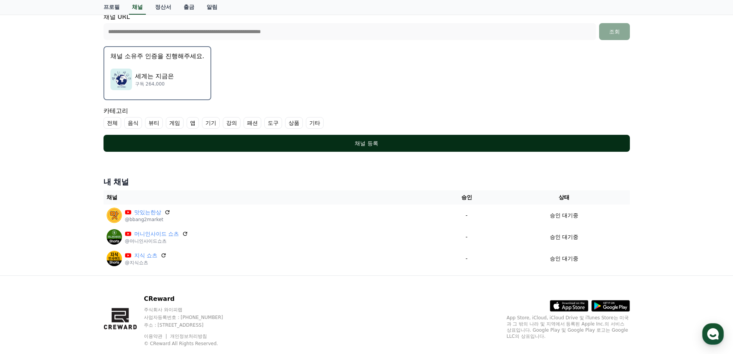
click at [390, 145] on div "채널 등록" at bounding box center [367, 143] width 496 height 8
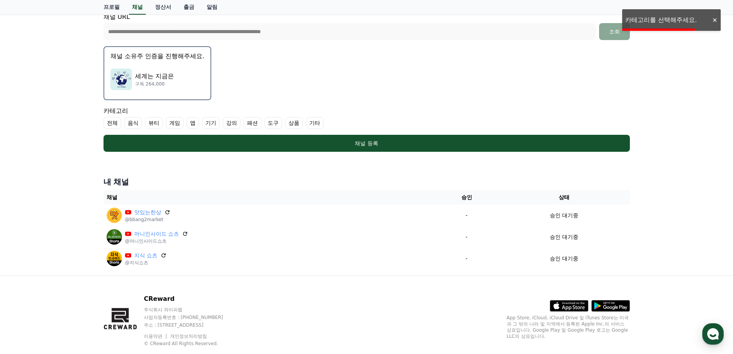
click at [114, 124] on label "전체" at bounding box center [113, 123] width 18 height 12
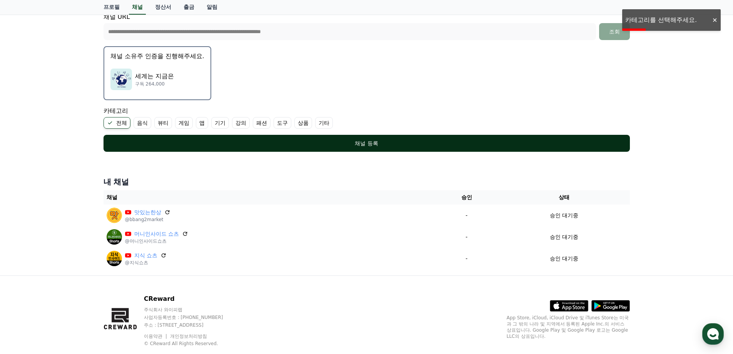
click at [255, 139] on button "채널 등록" at bounding box center [367, 143] width 527 height 17
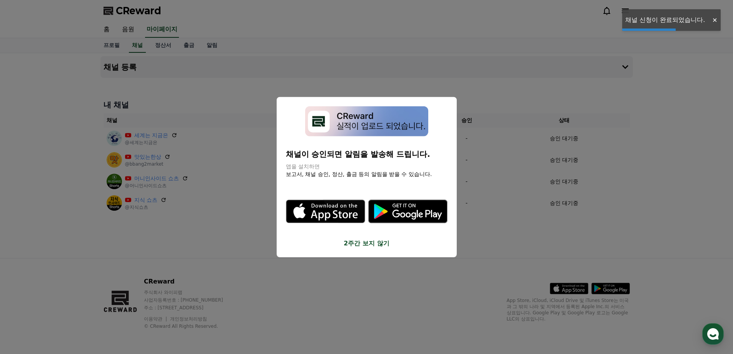
click at [248, 244] on button "close modal" at bounding box center [366, 177] width 733 height 354
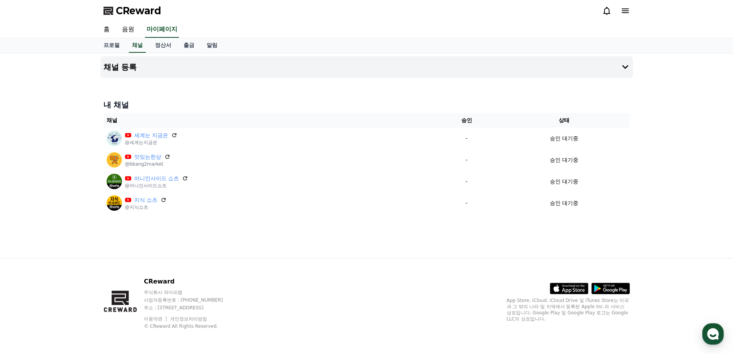
click at [42, 138] on div "채널 등록 내 채널 채널 승인 상태 세계는 지금은 @세계는지금은 - 승인 대기중 맛있는한상 @bbang2market - 승인 대기중 머니인사이…" at bounding box center [366, 155] width 733 height 205
click at [50, 198] on div "채널 등록 내 채널 채널 승인 상태 세계는 지금은 @세계는지금은 - 승인 대기중 맛있는한상 @bbang2market - 승인 대기중 머니인사이…" at bounding box center [366, 155] width 733 height 205
click at [166, 46] on link "정산서" at bounding box center [163, 45] width 28 height 15
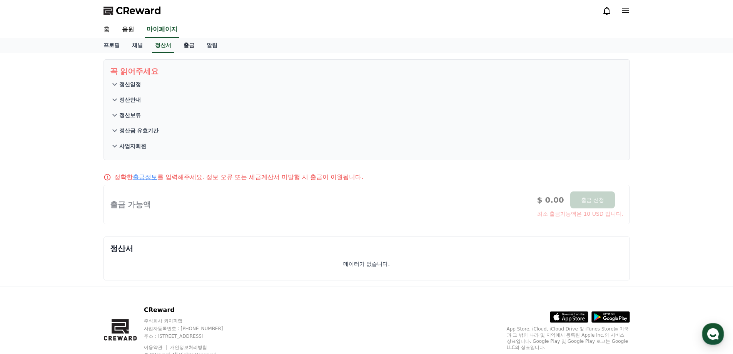
click at [191, 46] on link "출금" at bounding box center [188, 45] width 23 height 15
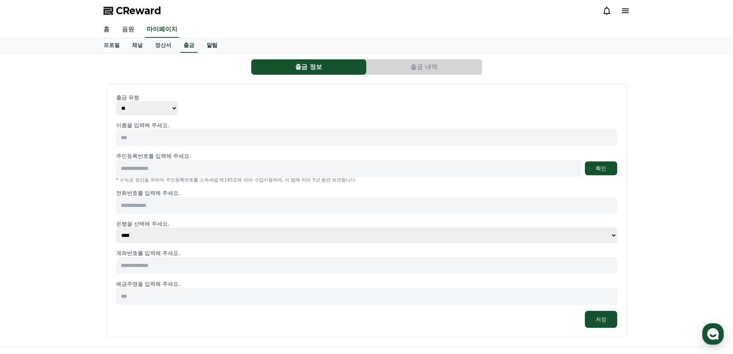
click at [213, 46] on link "알림" at bounding box center [212, 45] width 23 height 15
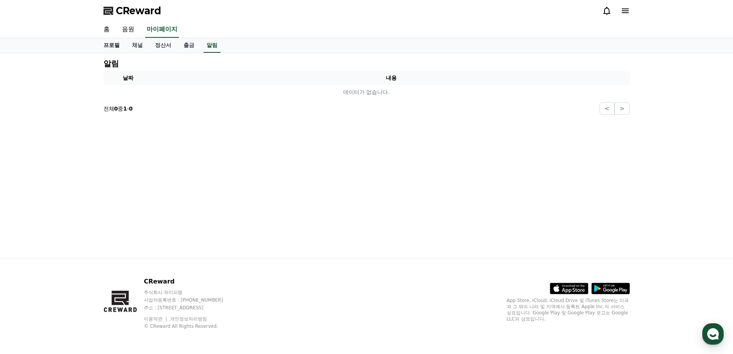
click at [114, 49] on link "프로필" at bounding box center [111, 45] width 28 height 15
select select "**********"
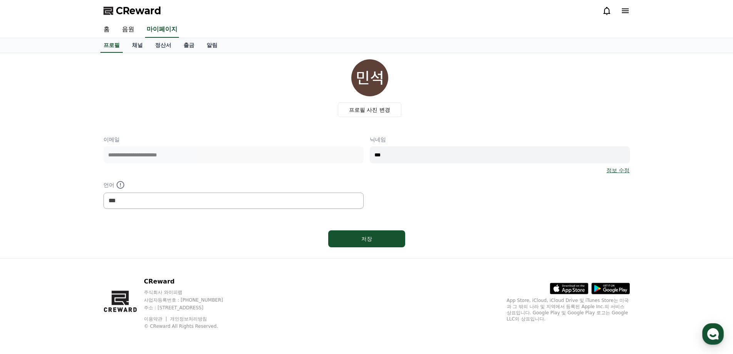
click at [489, 189] on div "**********" at bounding box center [367, 171] width 527 height 73
click at [119, 8] on span "CReward" at bounding box center [138, 11] width 45 height 12
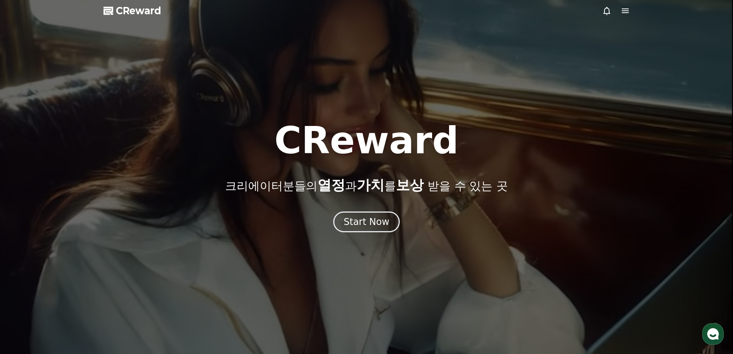
click at [349, 198] on div "CReward 크리에이터분들의 열정 과 가치 를 보상 받을 수 있는 곳 Start Now" at bounding box center [366, 177] width 733 height 110
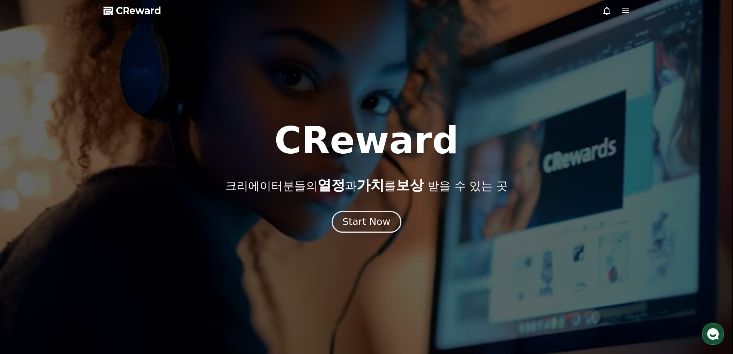
click at [353, 212] on button "Start Now" at bounding box center [367, 222] width 70 height 22
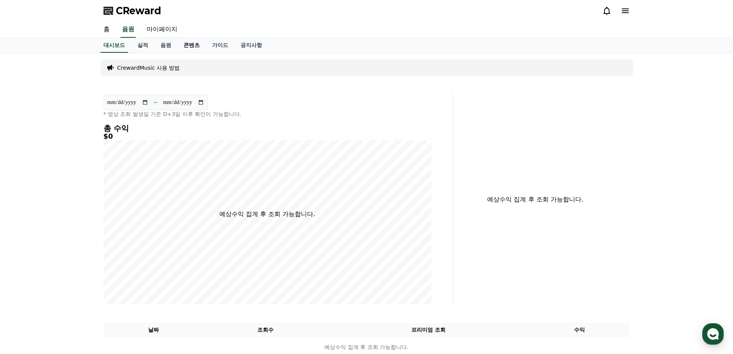
click at [191, 47] on link "콘텐츠" at bounding box center [191, 45] width 28 height 15
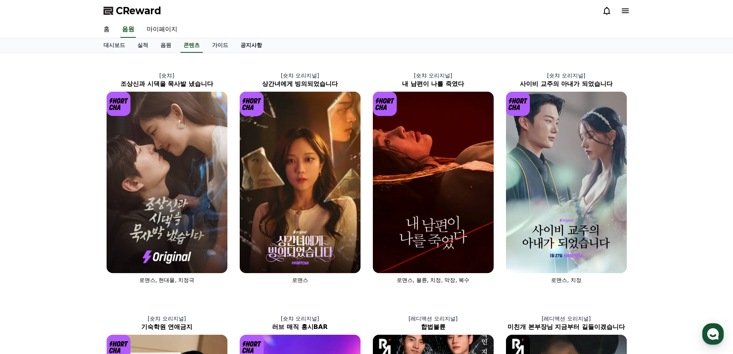
click at [235, 46] on link "공지사항" at bounding box center [251, 45] width 34 height 15
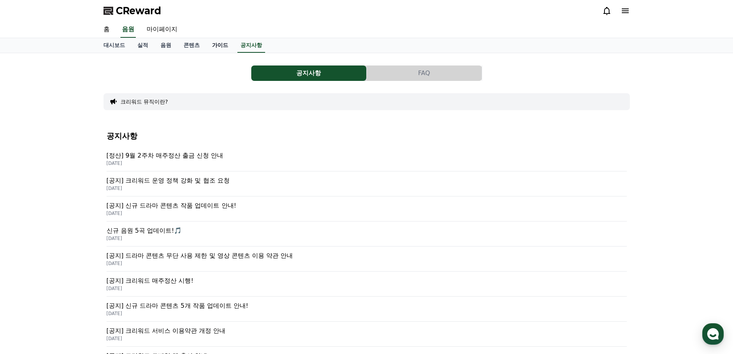
click at [216, 47] on link "가이드" at bounding box center [220, 45] width 28 height 15
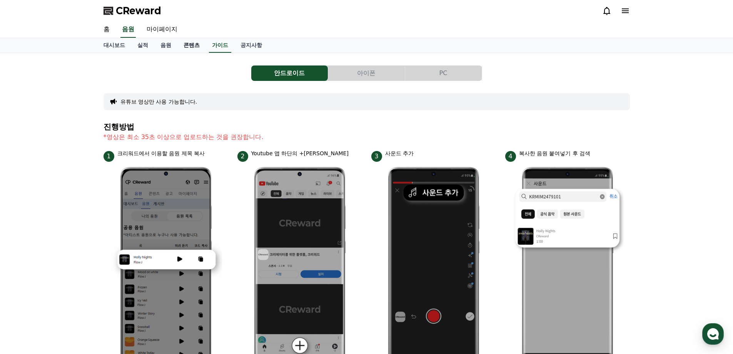
click at [186, 50] on link "콘텐츠" at bounding box center [191, 45] width 28 height 15
click at [161, 48] on link "음원" at bounding box center [165, 45] width 23 height 15
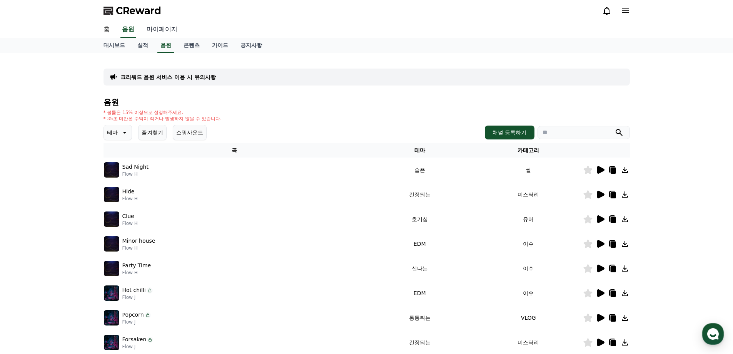
click at [156, 27] on link "마이페이지" at bounding box center [162, 30] width 43 height 16
select select "**********"
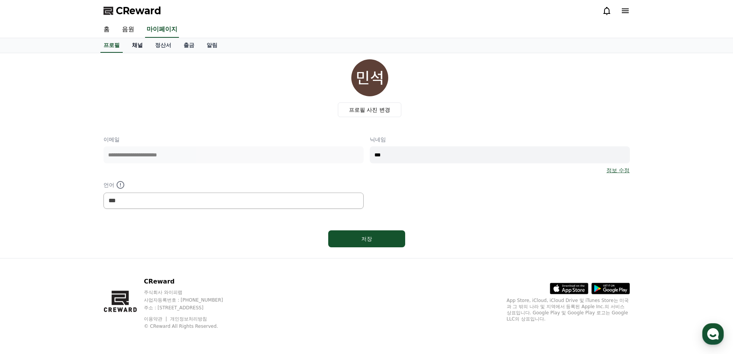
click at [144, 43] on link "채널" at bounding box center [137, 45] width 23 height 15
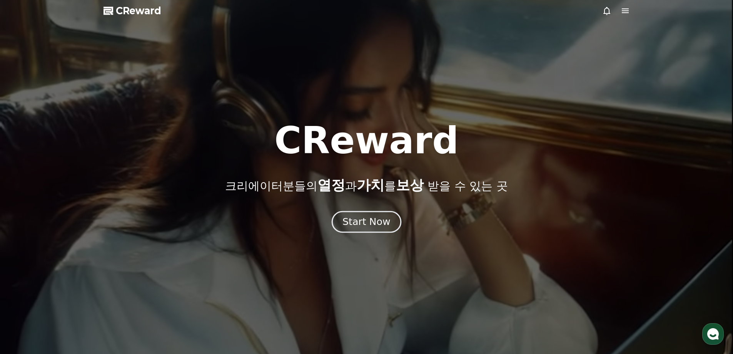
click at [370, 224] on div "Start Now" at bounding box center [367, 221] width 48 height 13
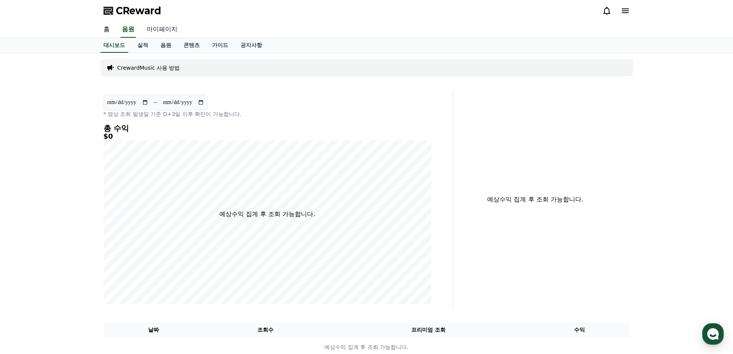
click at [168, 34] on link "마이페이지" at bounding box center [162, 30] width 43 height 16
select select "**********"
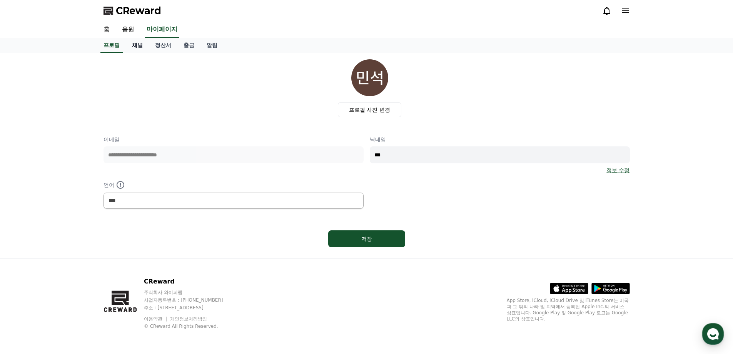
click at [128, 44] on link "채널" at bounding box center [137, 45] width 23 height 15
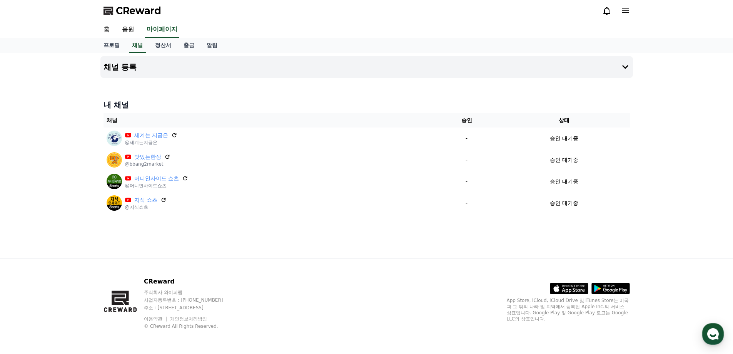
click at [298, 236] on div "채널 등록 내 채널 채널 승인 상태 세계는 지금은 @세계는지금은 - 승인 대기중 맛있는한상 @bbang2market - 승인 대기중 머니인사이…" at bounding box center [366, 155] width 539 height 205
